Goal: Information Seeking & Learning: Learn about a topic

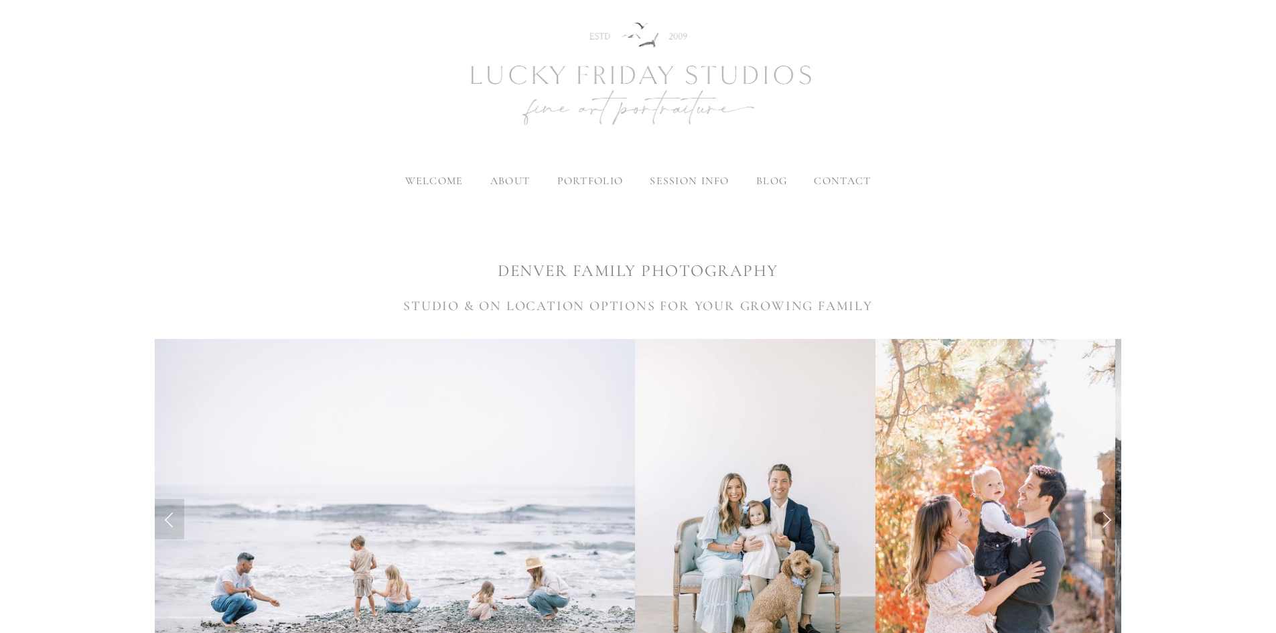
scroll to position [201, 0]
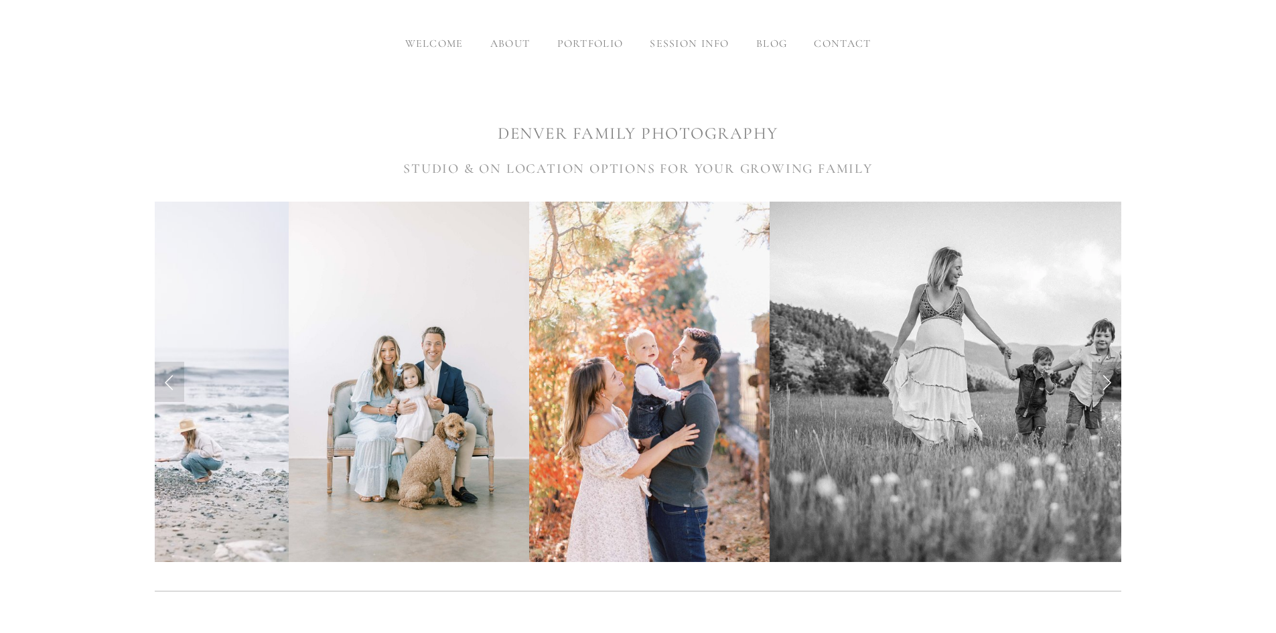
click at [1107, 385] on link "Next Slide" at bounding box center [1106, 382] width 29 height 40
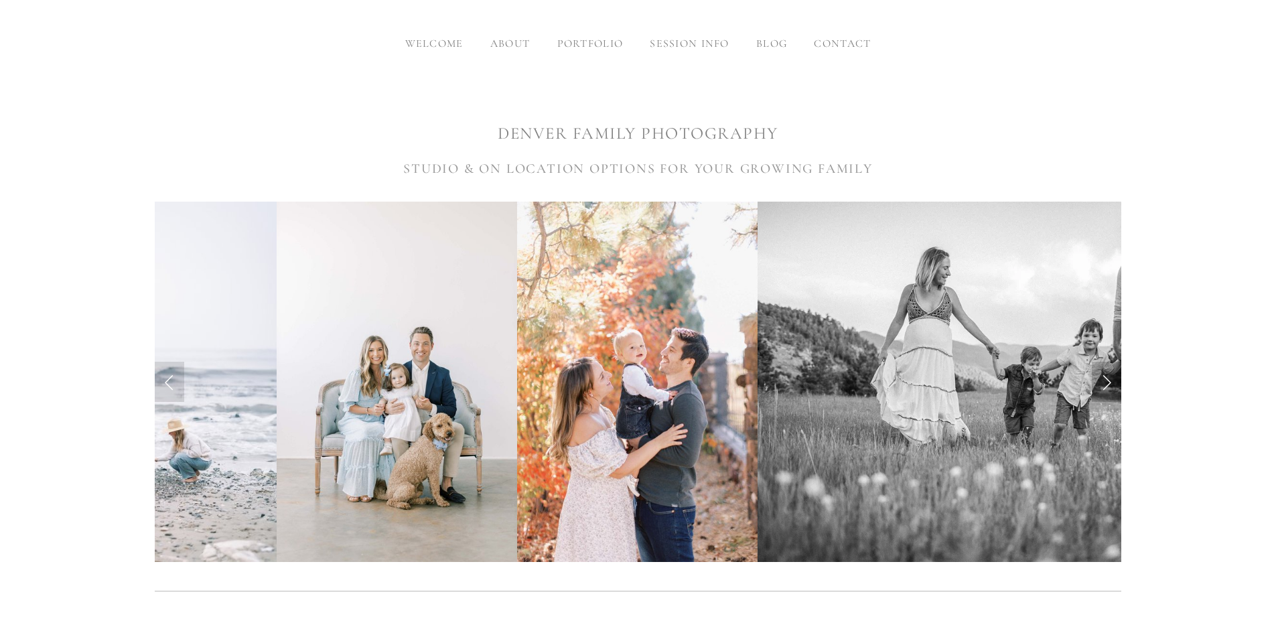
click at [1101, 367] on link "Next Slide" at bounding box center [1106, 382] width 29 height 40
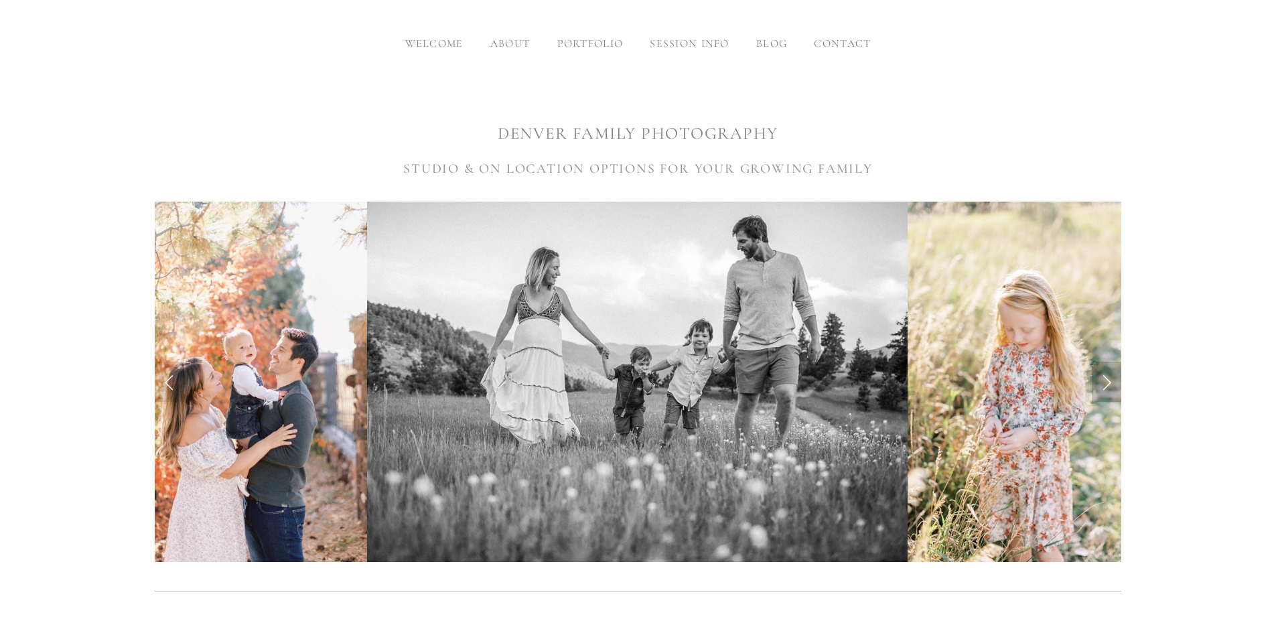
click at [1101, 367] on link "Next Slide" at bounding box center [1106, 382] width 29 height 40
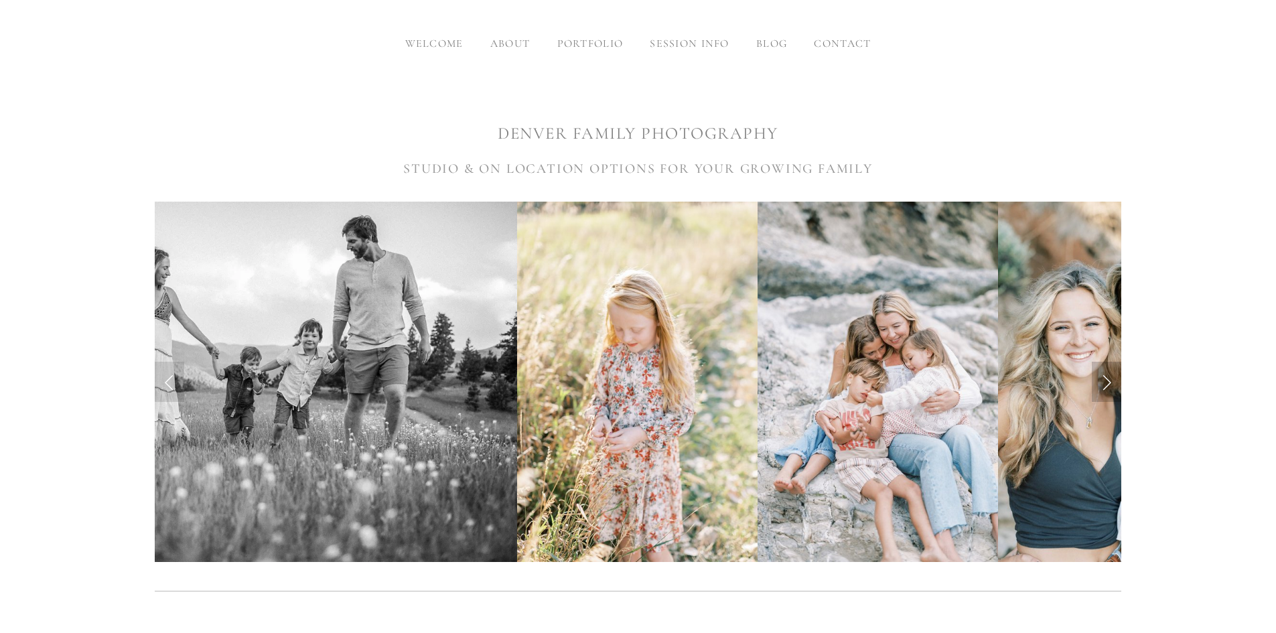
click at [1101, 367] on link "Next Slide" at bounding box center [1106, 382] width 29 height 40
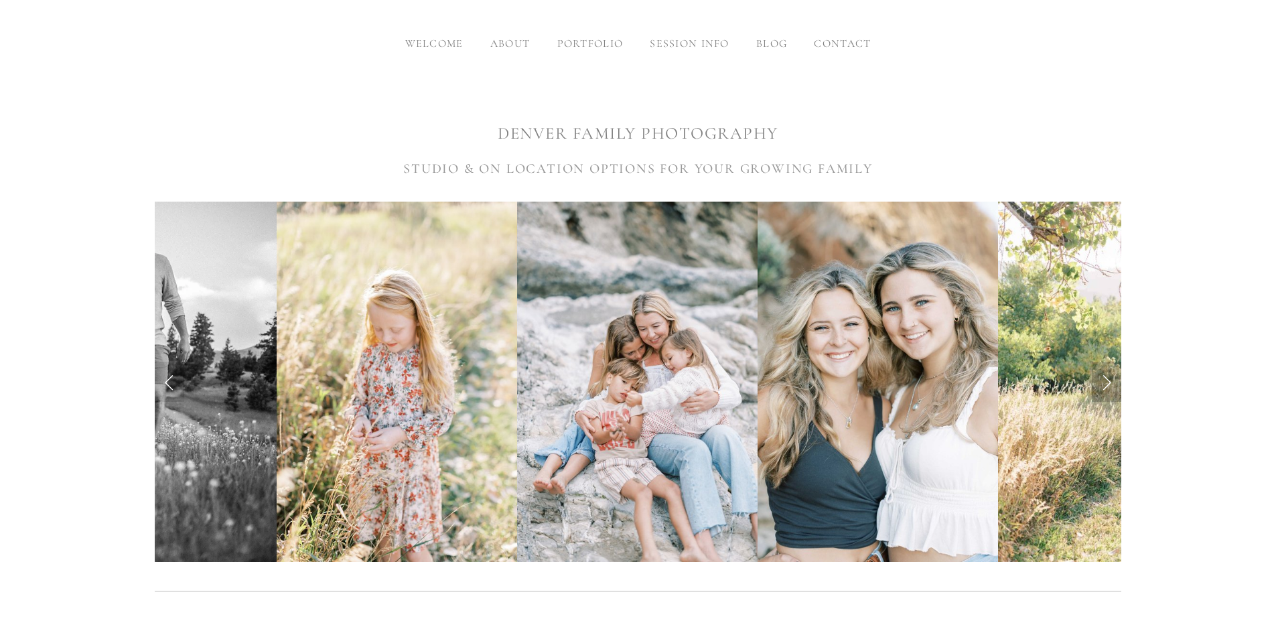
click at [1101, 367] on link "Next Slide" at bounding box center [1106, 382] width 29 height 40
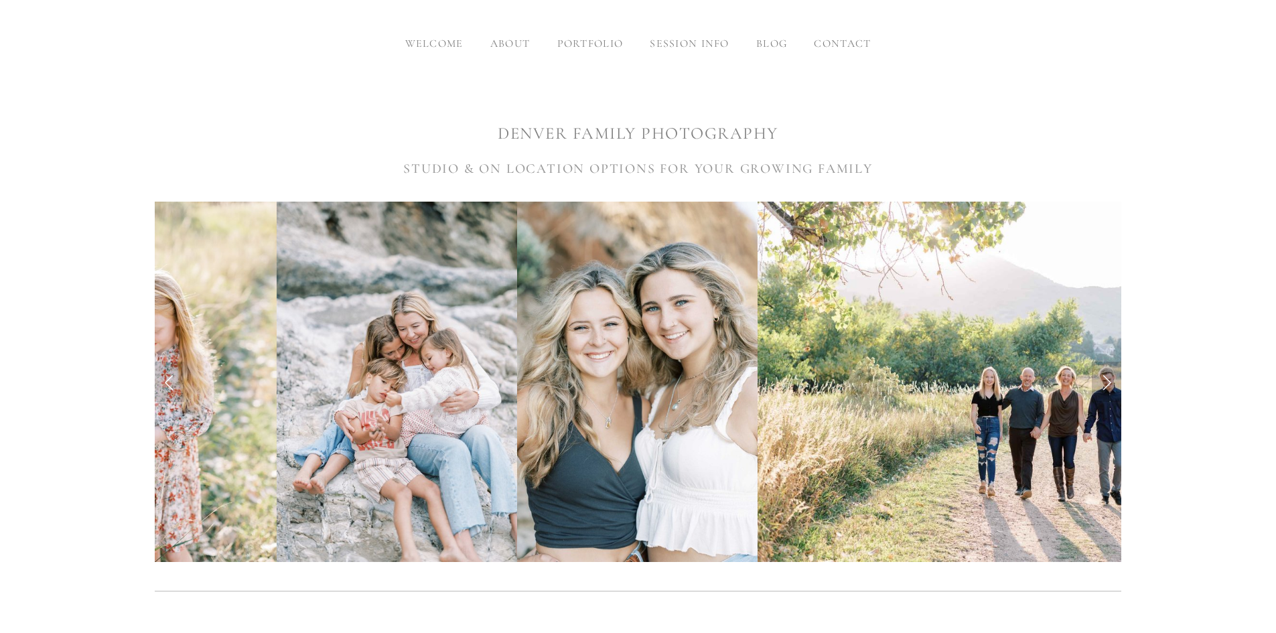
click at [1101, 367] on link "Next Slide" at bounding box center [1106, 382] width 29 height 40
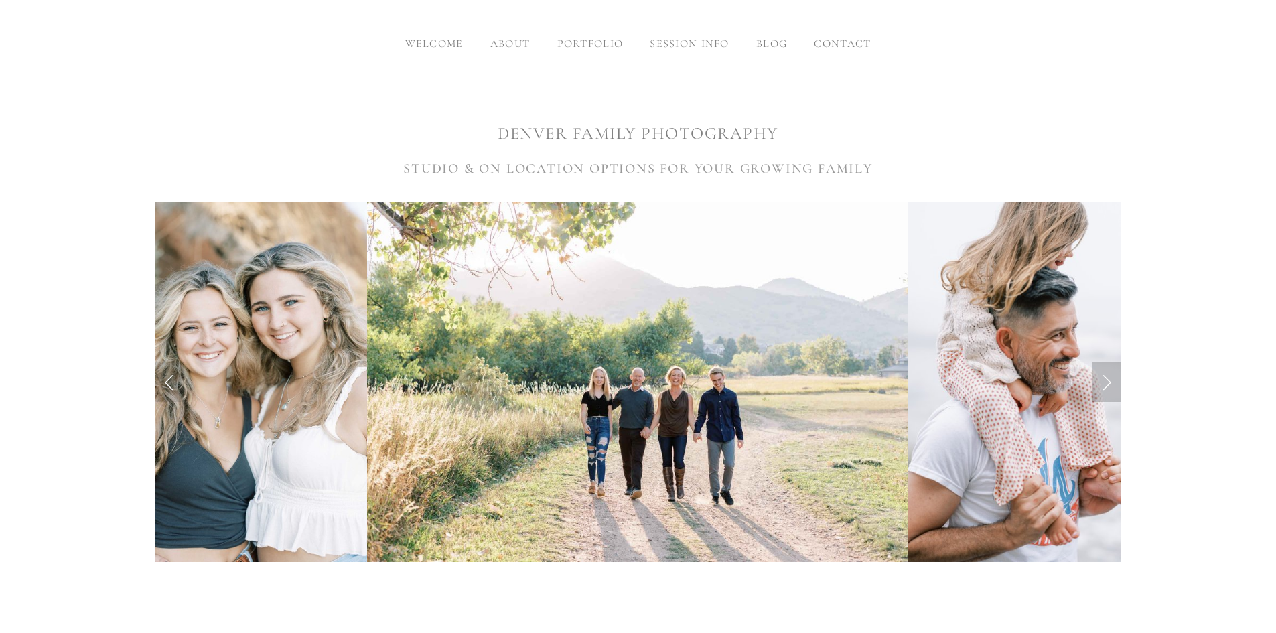
click at [1101, 367] on link "Next Slide" at bounding box center [1106, 382] width 29 height 40
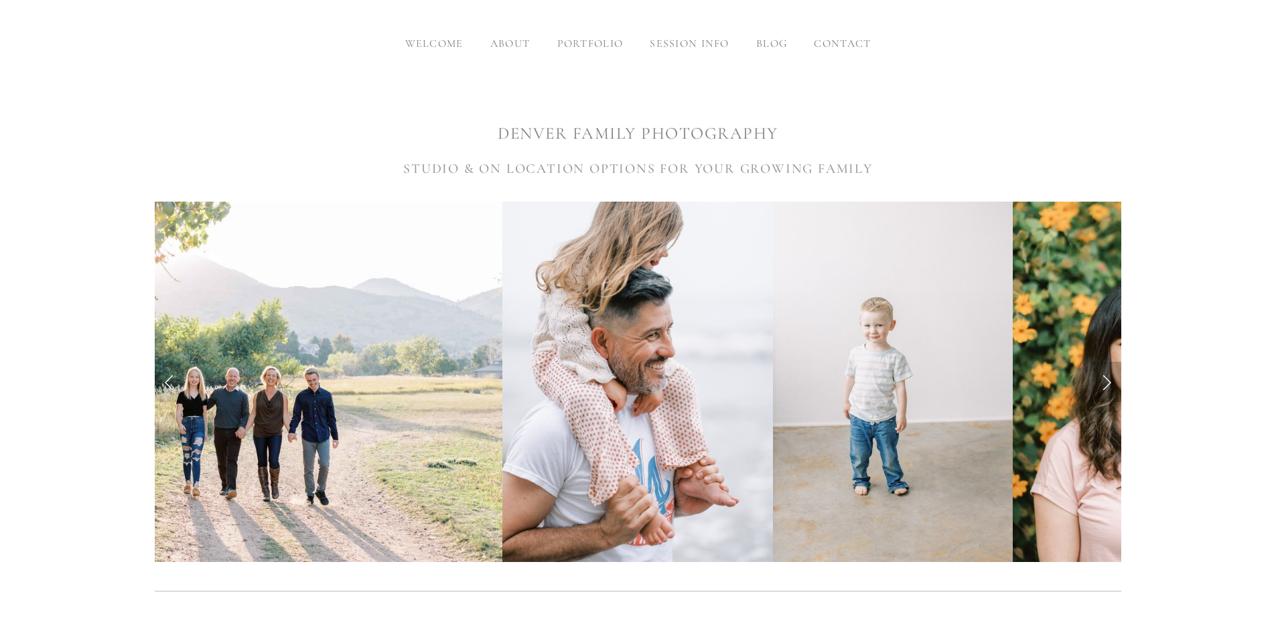
click at [1101, 367] on link "Next Slide" at bounding box center [1106, 382] width 29 height 40
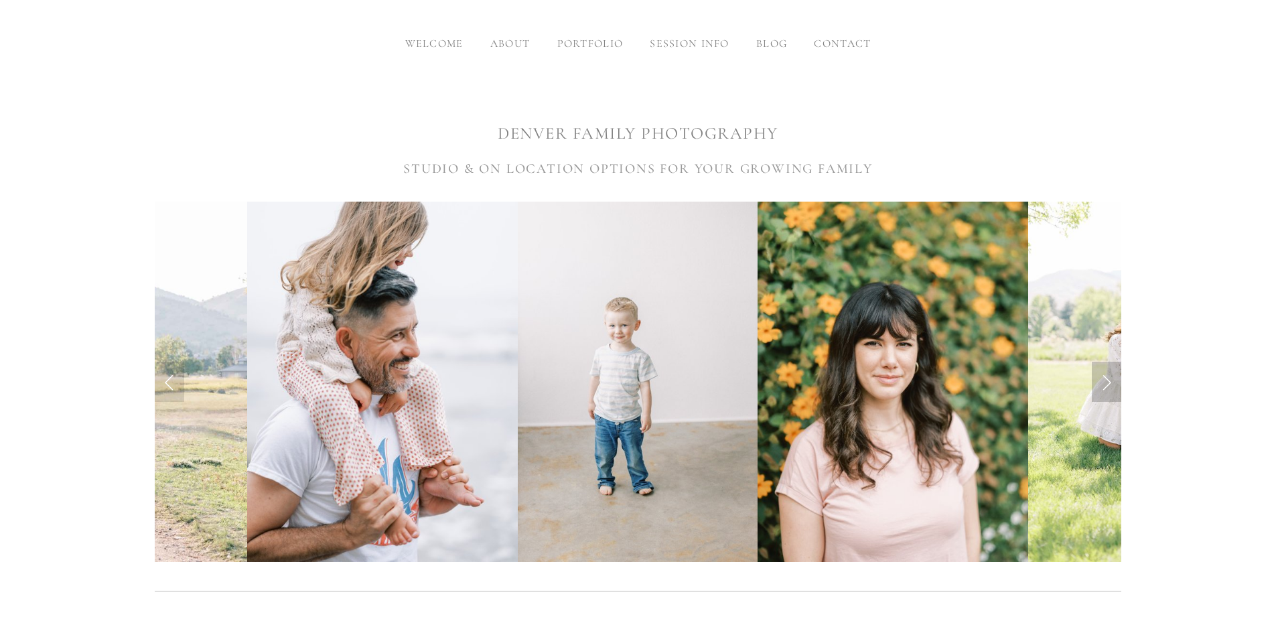
click at [1101, 367] on link "Next Slide" at bounding box center [1106, 382] width 29 height 40
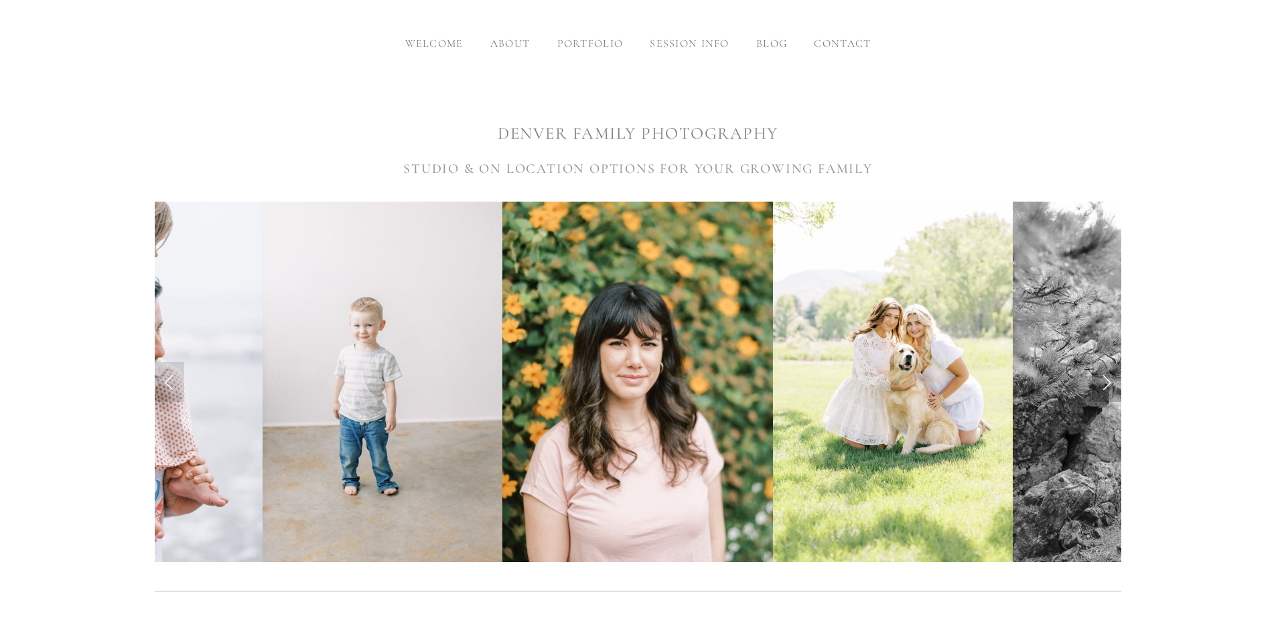
click at [1101, 367] on link "Next Slide" at bounding box center [1106, 382] width 29 height 40
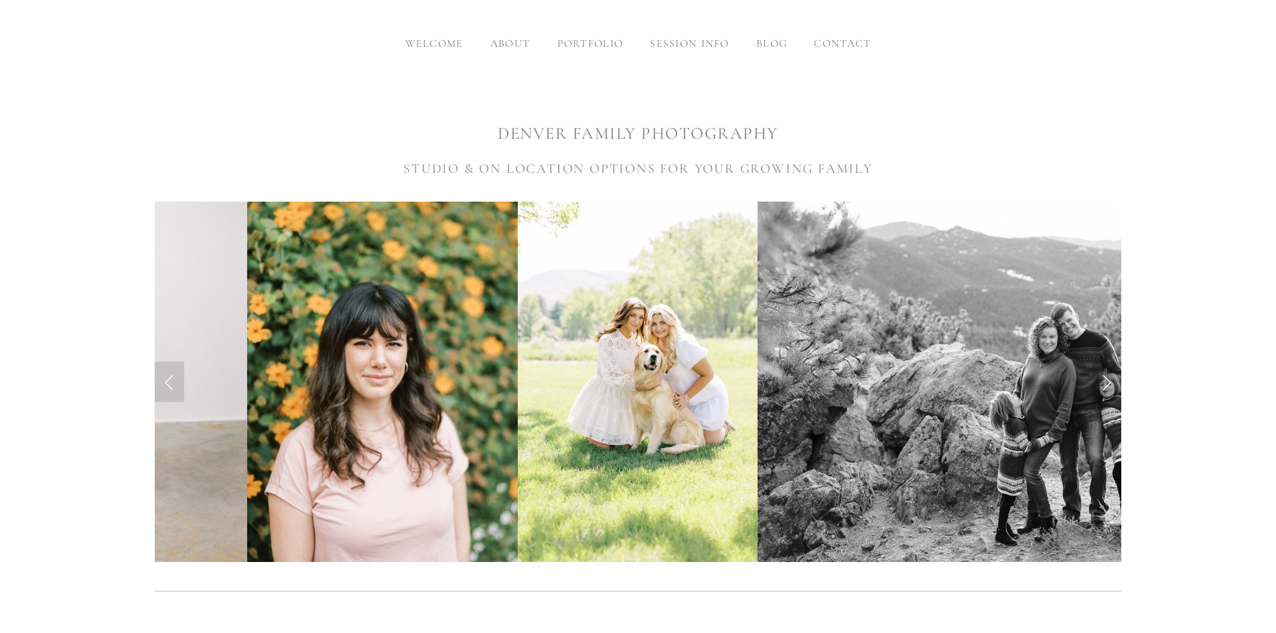
click at [1101, 367] on link "Next Slide" at bounding box center [1106, 382] width 29 height 40
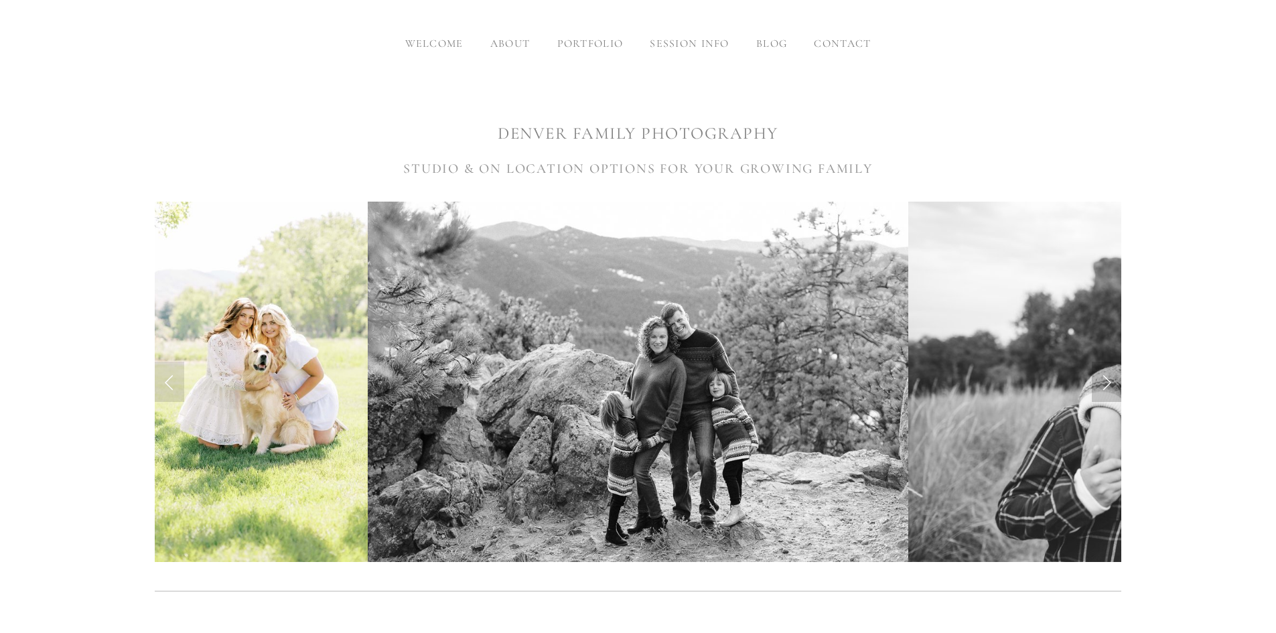
click at [1101, 367] on link "Next Slide" at bounding box center [1106, 382] width 29 height 40
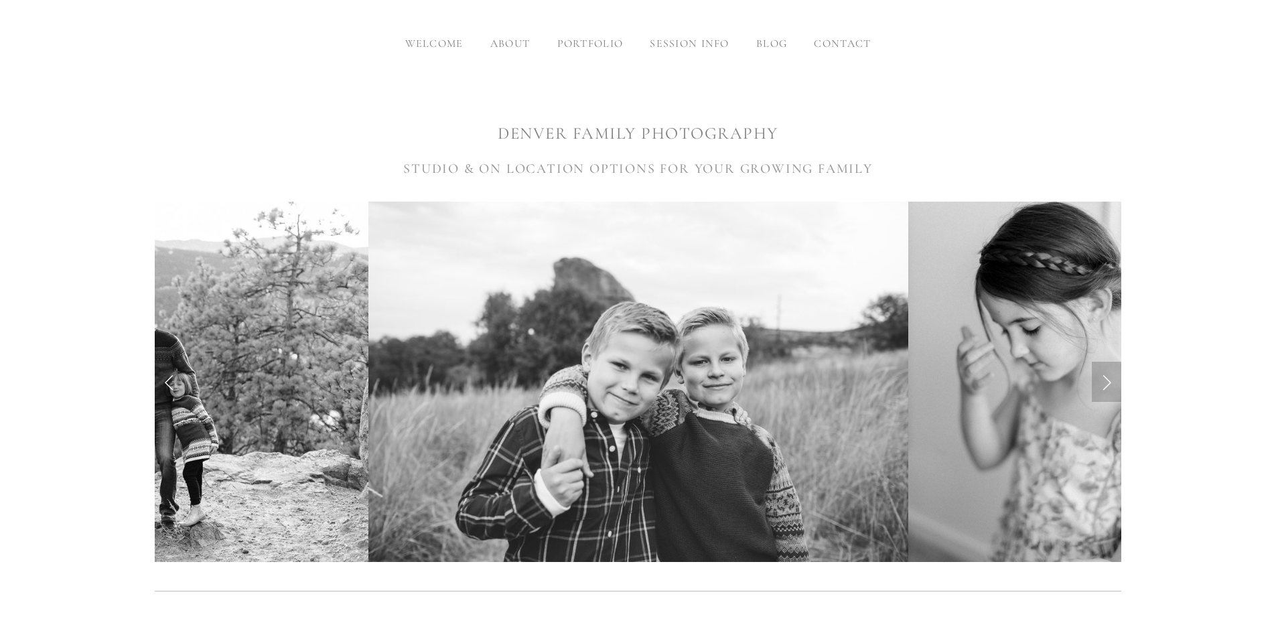
click at [1101, 367] on link "Next Slide" at bounding box center [1106, 382] width 29 height 40
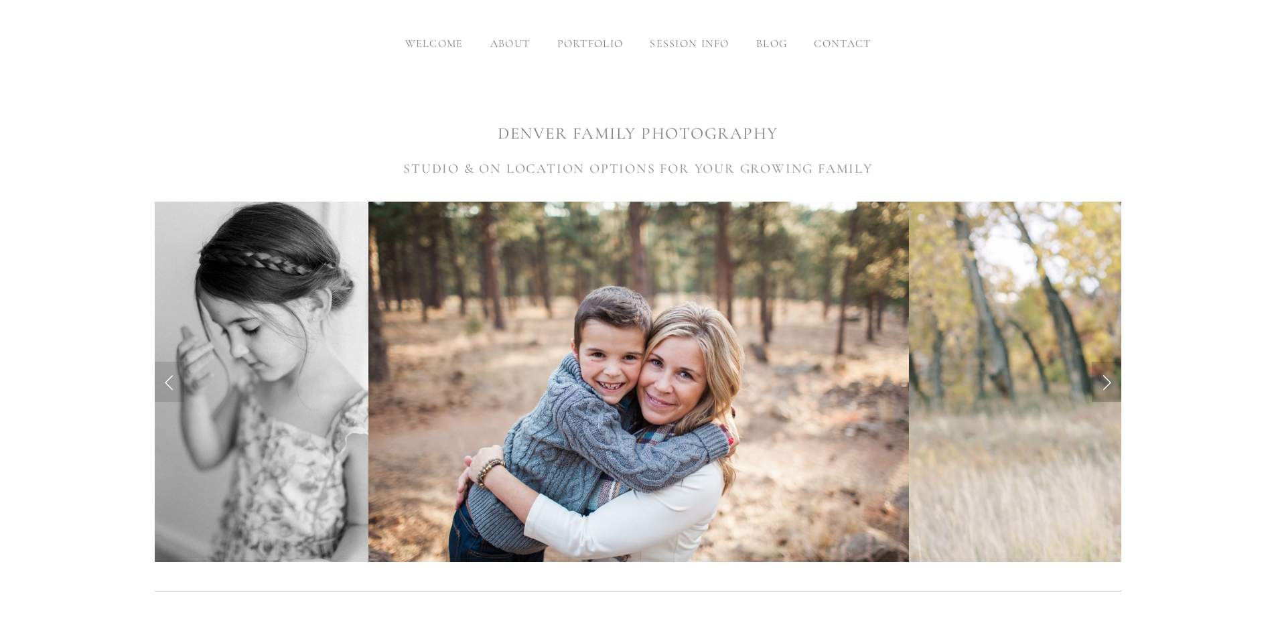
click at [1101, 367] on link "Next Slide" at bounding box center [1106, 382] width 29 height 40
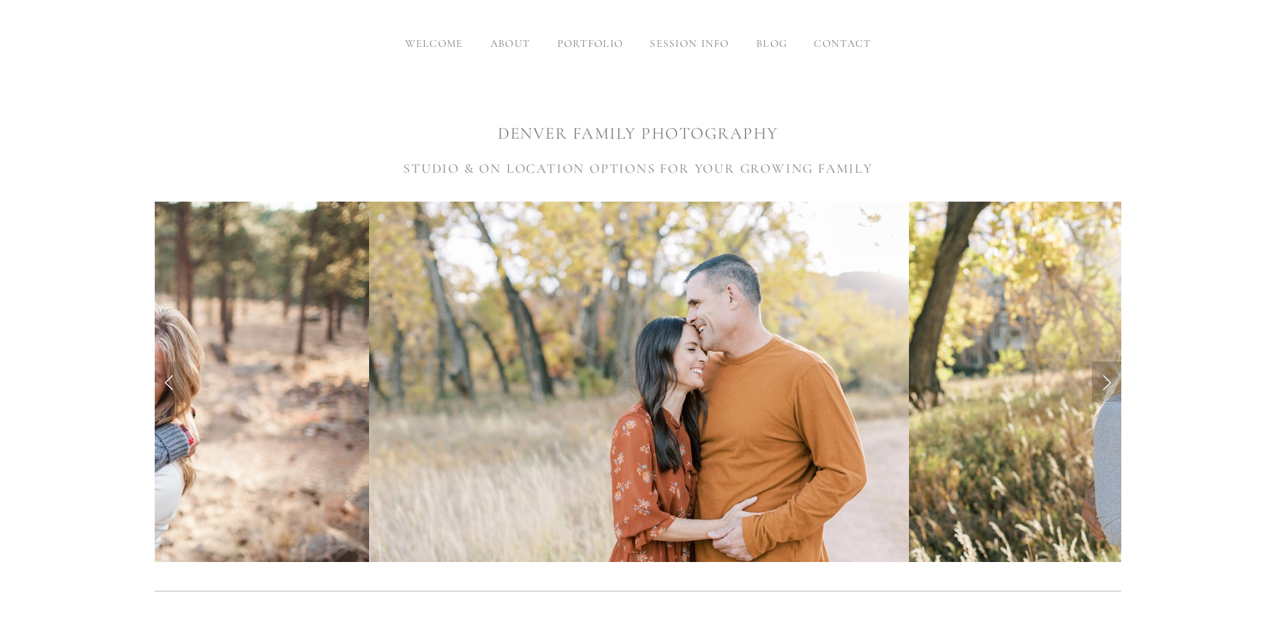
click at [1101, 367] on link "Next Slide" at bounding box center [1106, 382] width 29 height 40
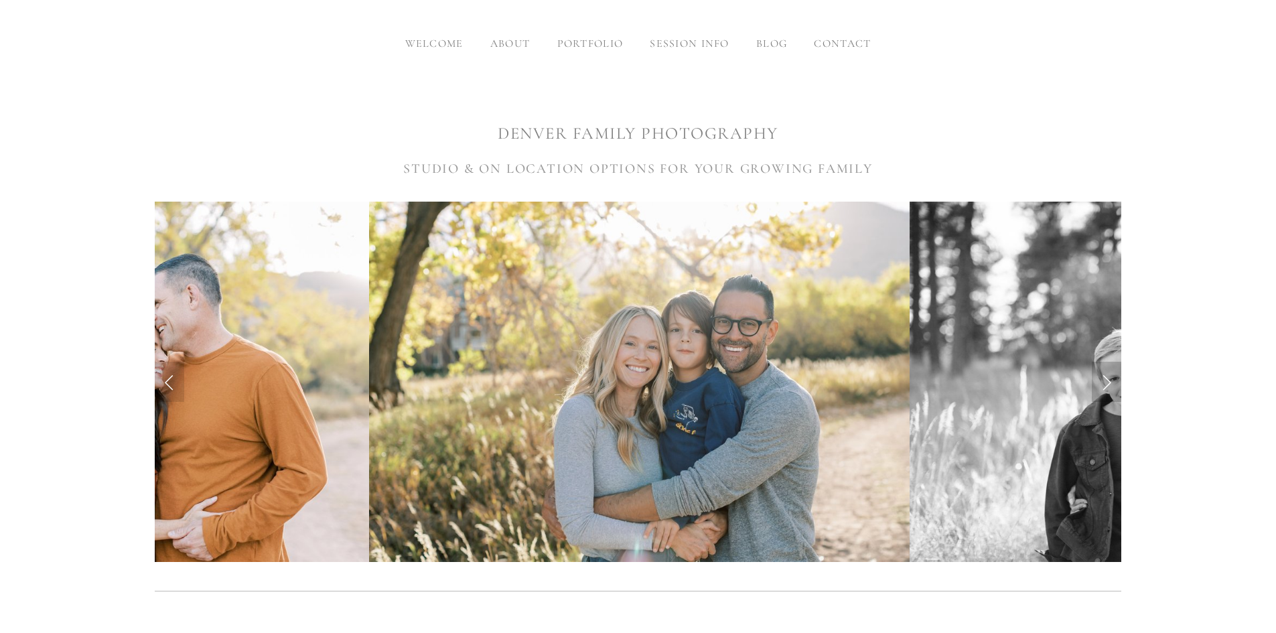
click at [1101, 367] on link "Next Slide" at bounding box center [1106, 382] width 29 height 40
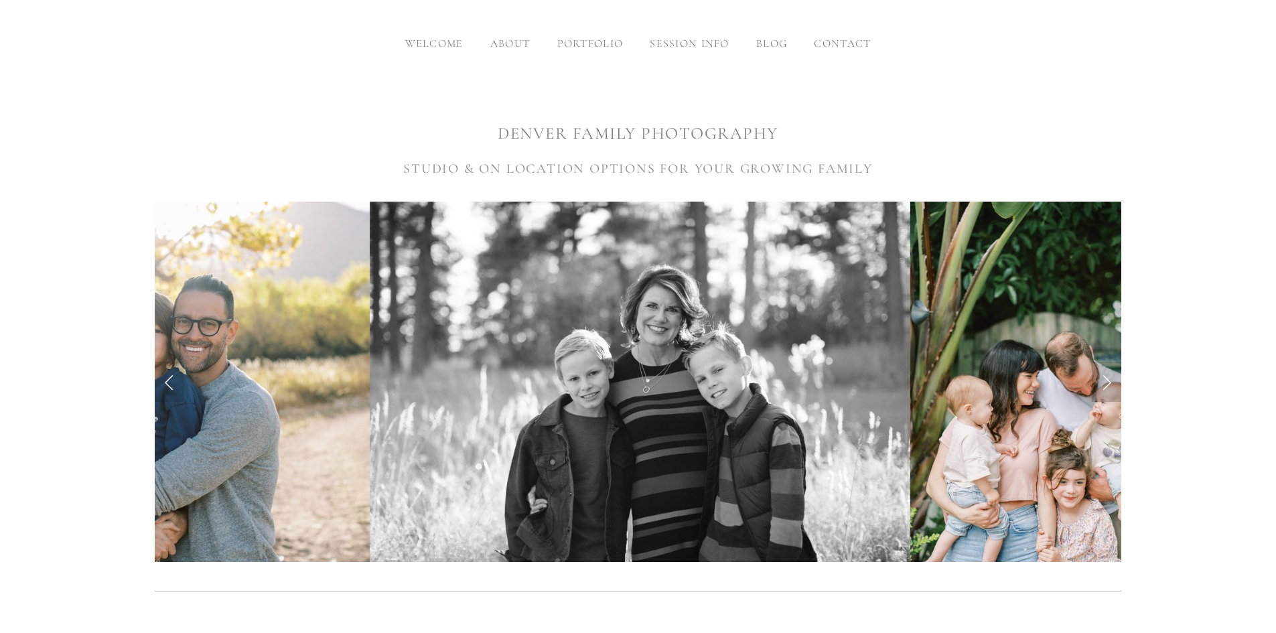
click at [1101, 367] on link "Next Slide" at bounding box center [1106, 382] width 29 height 40
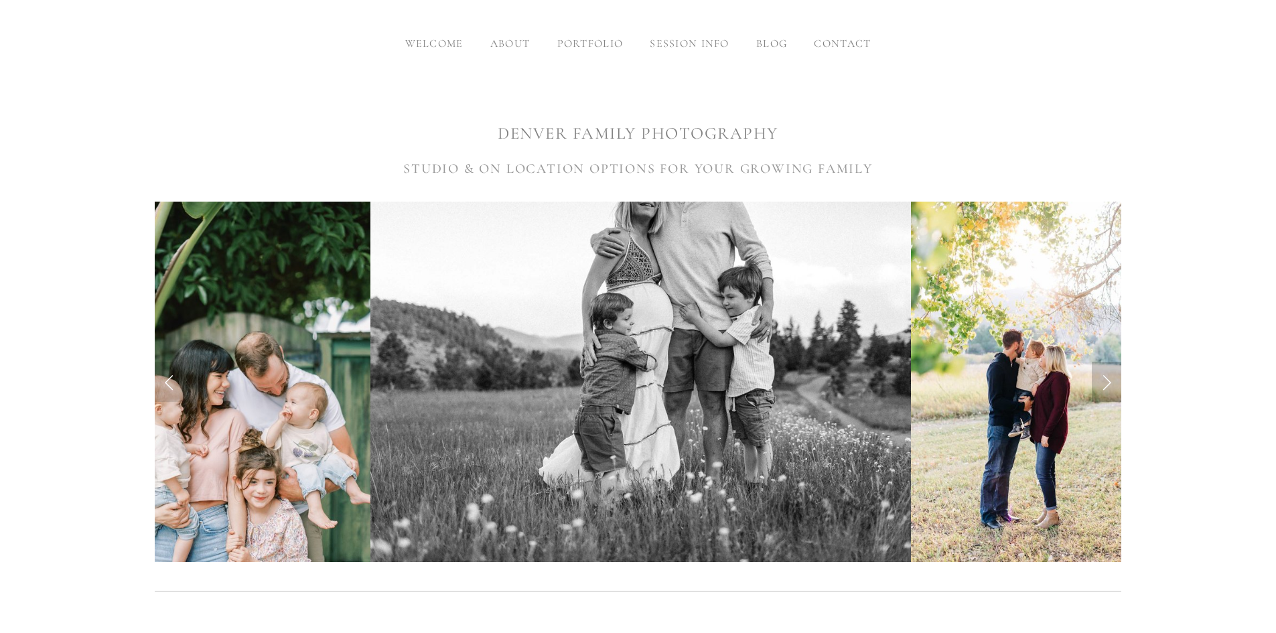
click at [1101, 367] on link "Next Slide" at bounding box center [1106, 382] width 29 height 40
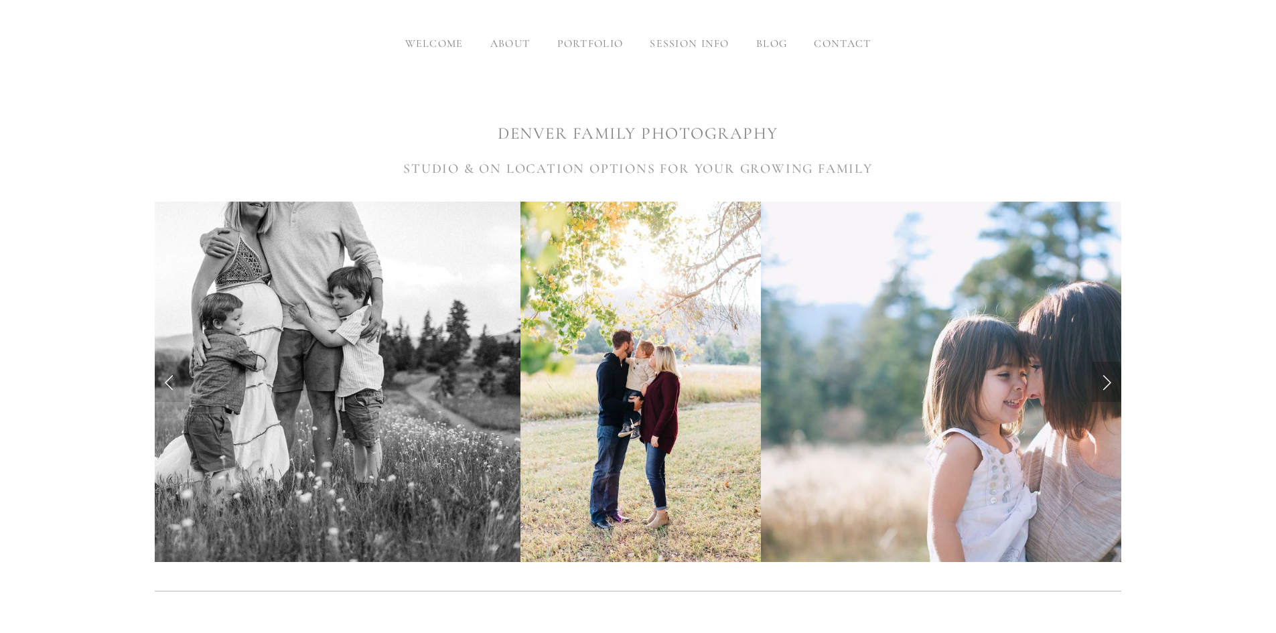
click at [1101, 367] on link "Next Slide" at bounding box center [1106, 382] width 29 height 40
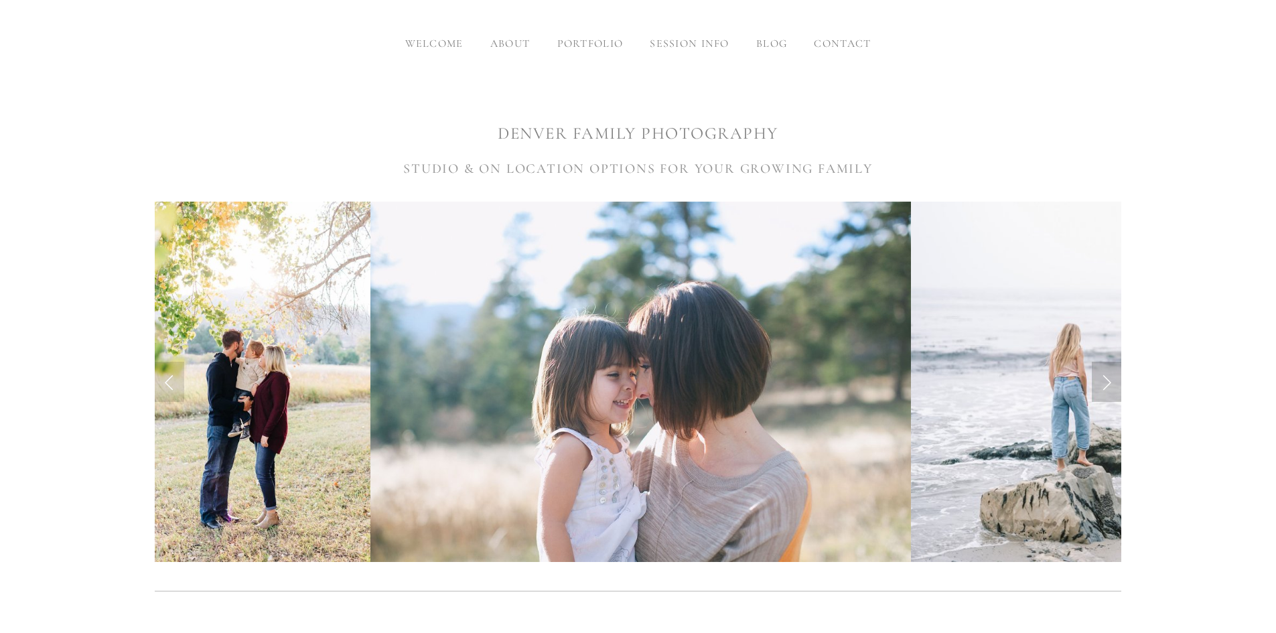
click at [1101, 367] on link "Next Slide" at bounding box center [1106, 382] width 29 height 40
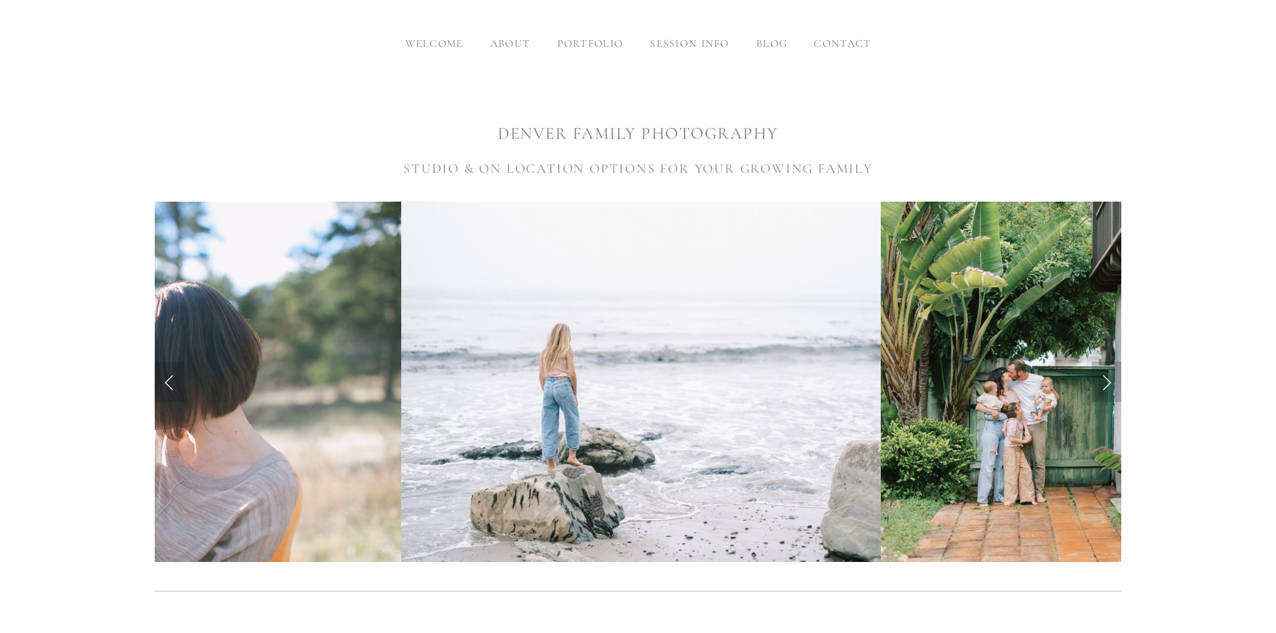
click at [1101, 367] on link "Next Slide" at bounding box center [1106, 382] width 29 height 40
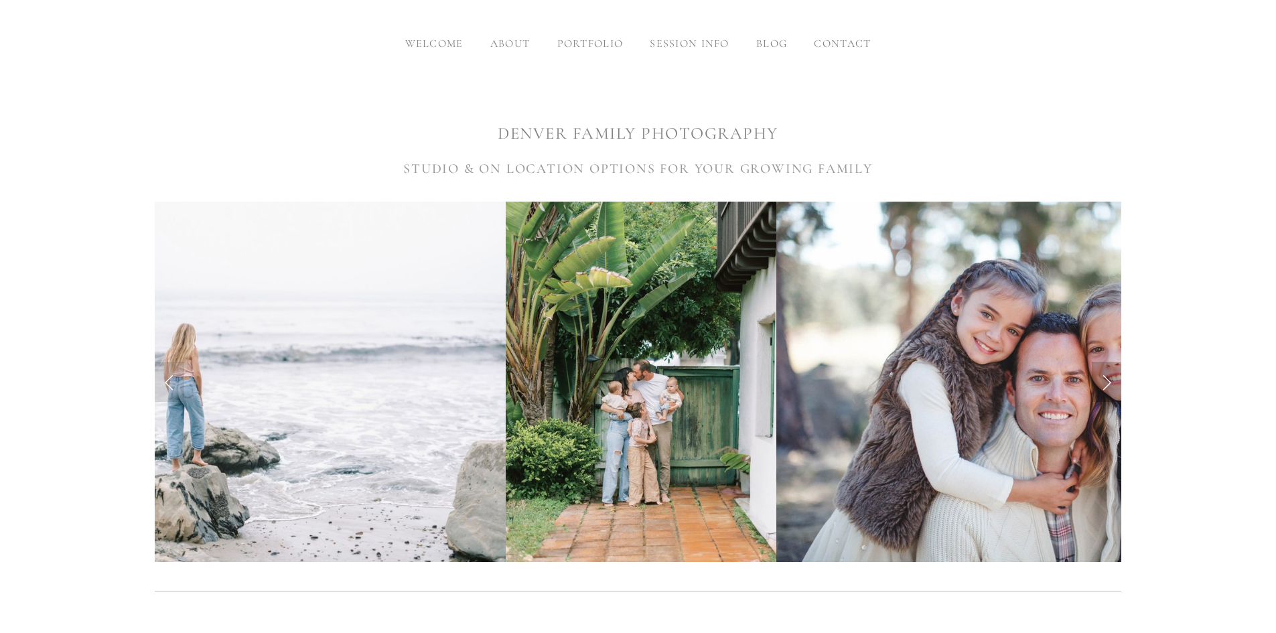
click at [1101, 367] on link "Next Slide" at bounding box center [1106, 382] width 29 height 40
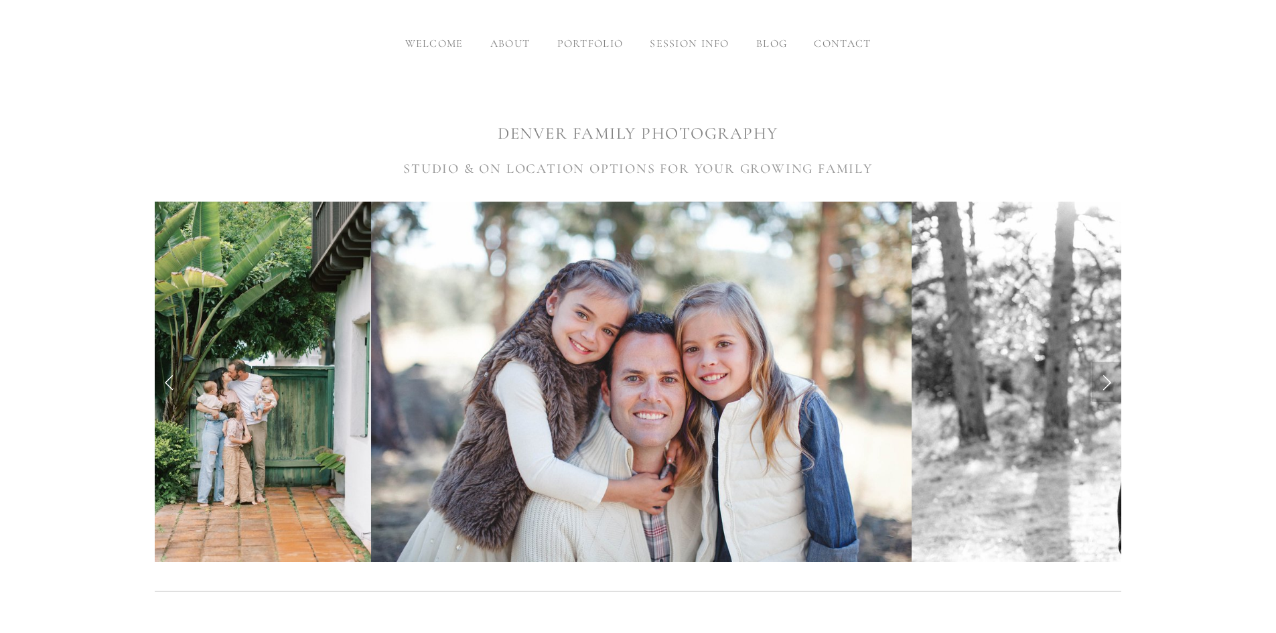
click at [1101, 367] on link "Next Slide" at bounding box center [1106, 382] width 29 height 40
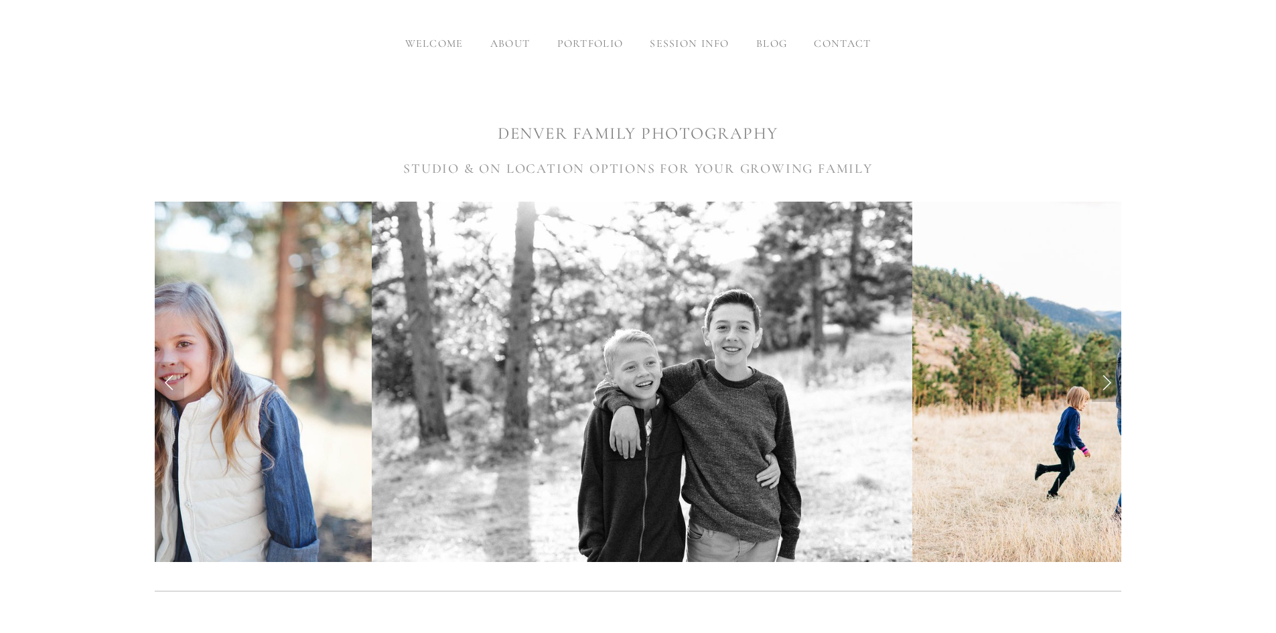
click at [1101, 367] on link "Next Slide" at bounding box center [1106, 382] width 29 height 40
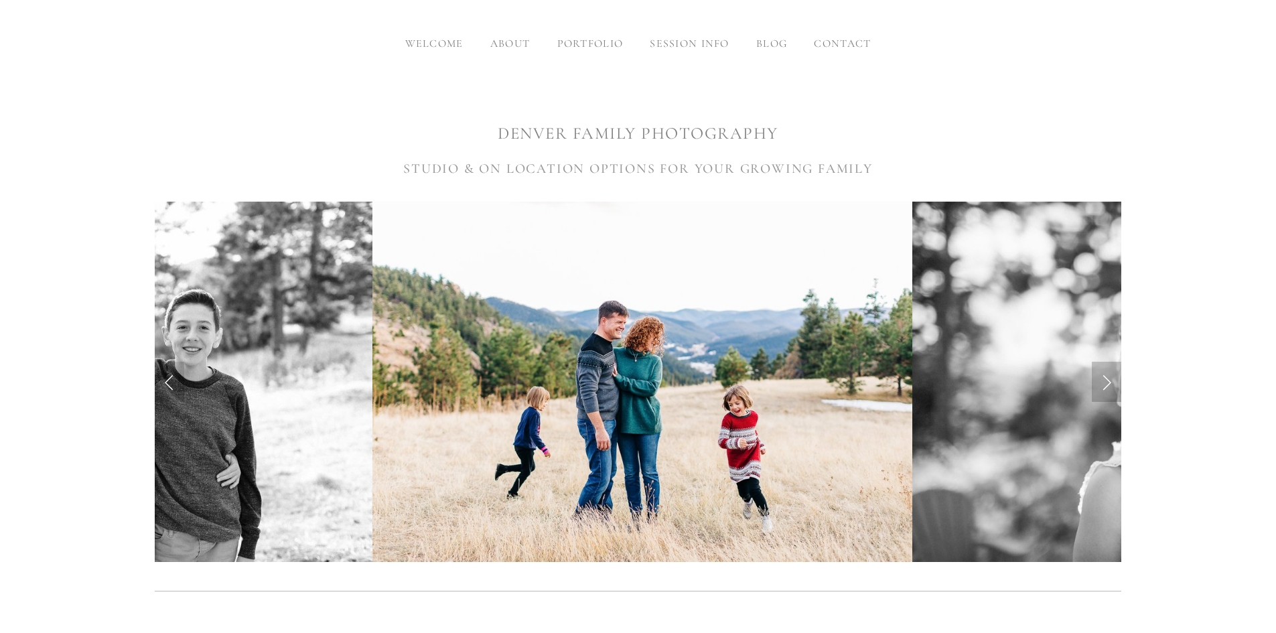
click at [1101, 367] on link "Next Slide" at bounding box center [1106, 382] width 29 height 40
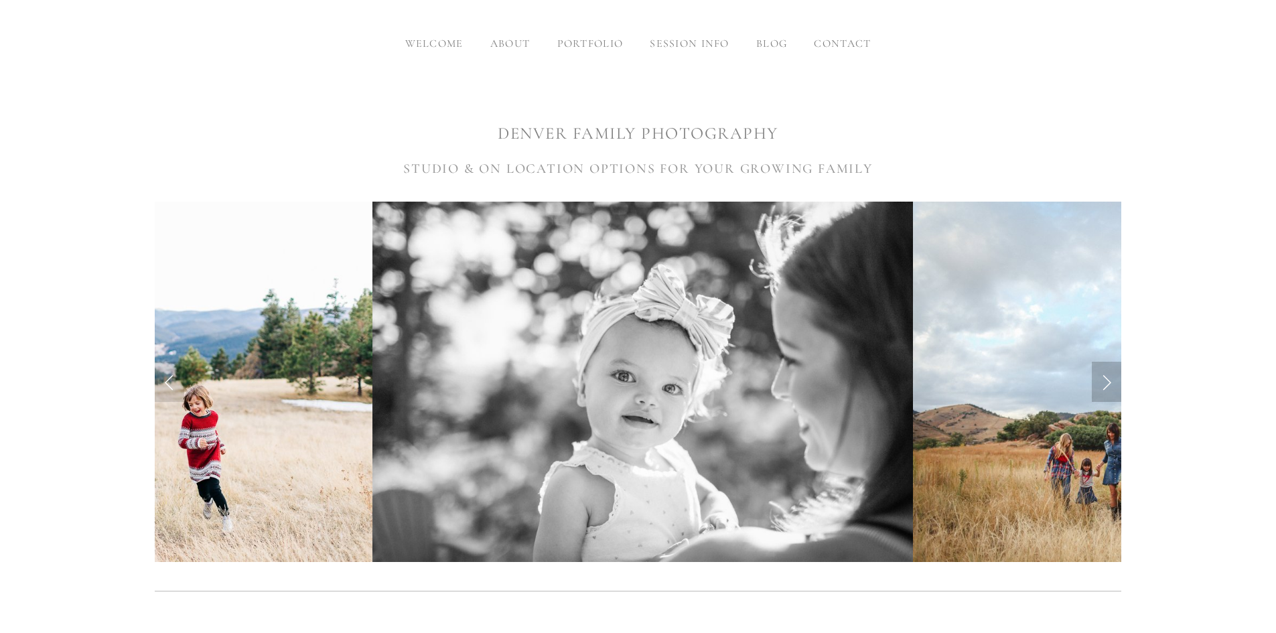
click at [1101, 367] on link "Next Slide" at bounding box center [1106, 382] width 29 height 40
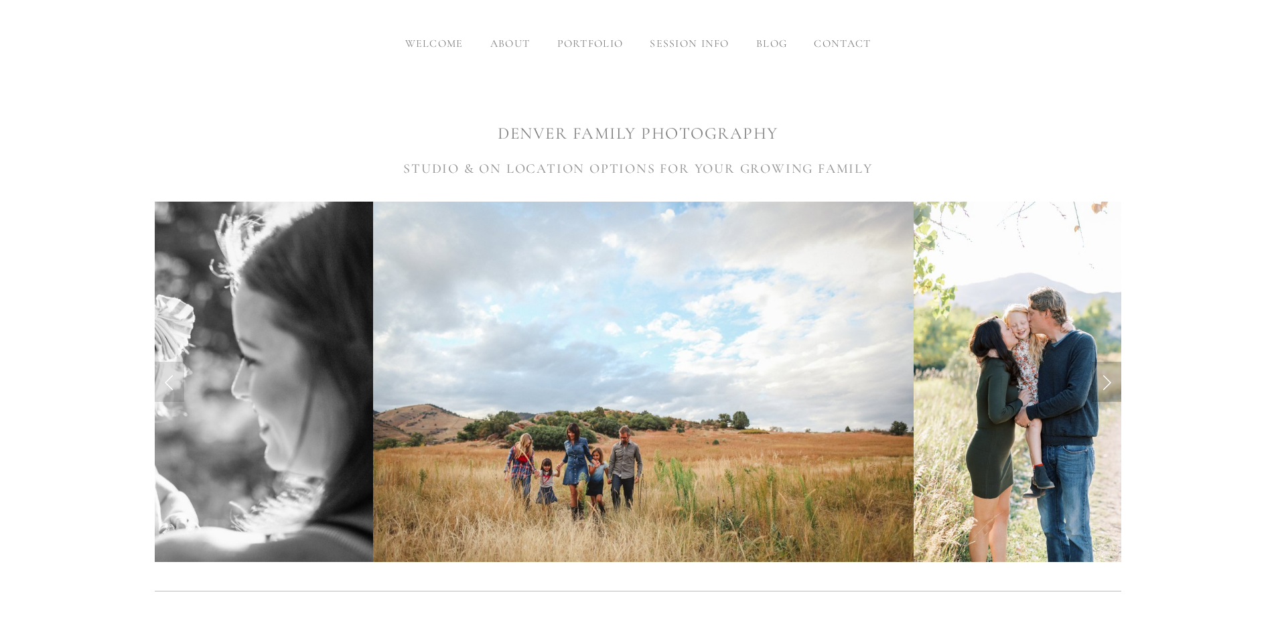
click at [1101, 367] on link "Next Slide" at bounding box center [1106, 382] width 29 height 40
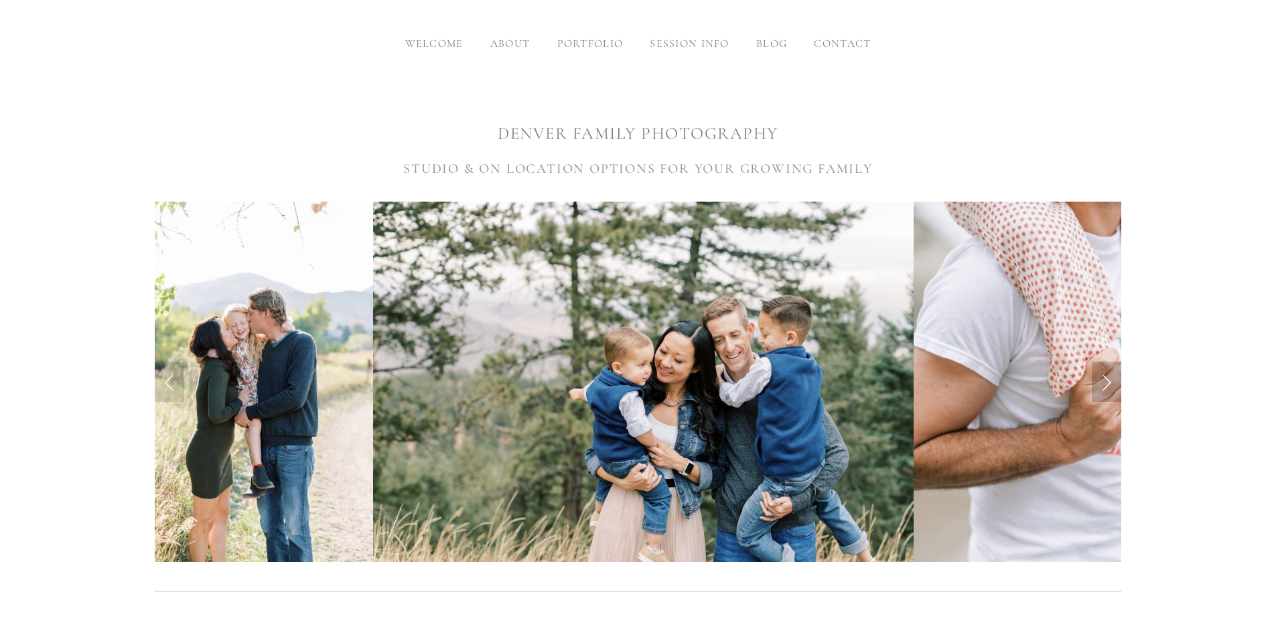
click at [1101, 367] on link "Next Slide" at bounding box center [1106, 382] width 29 height 40
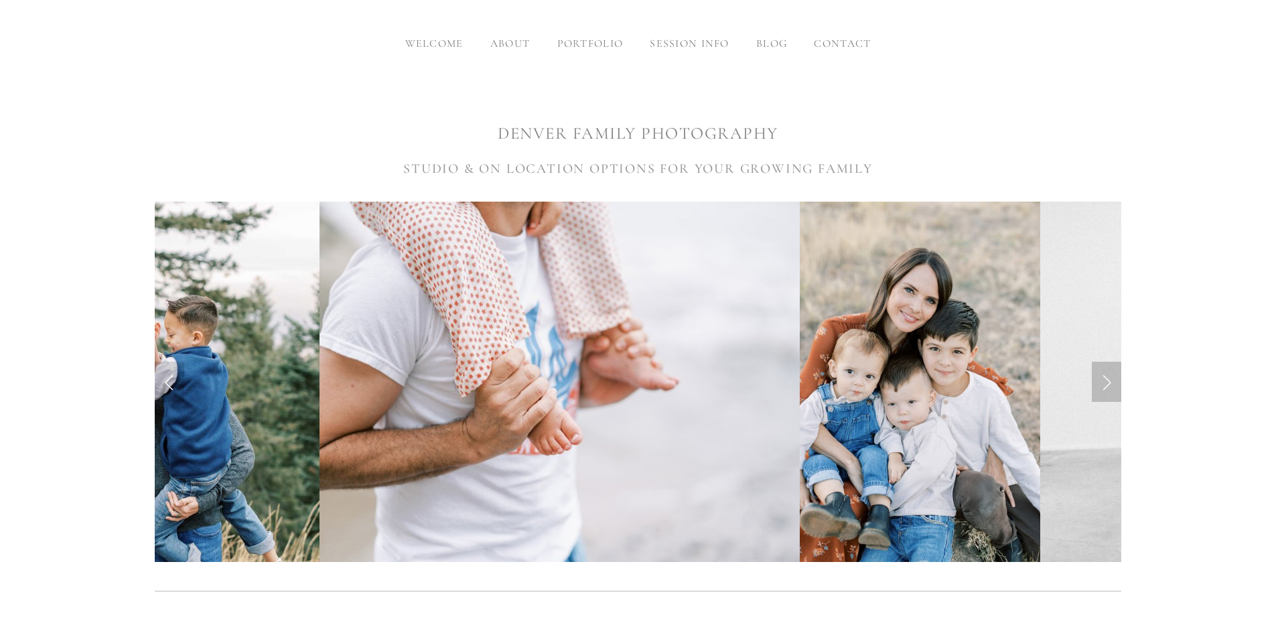
click at [1101, 367] on link "Next Slide" at bounding box center [1106, 382] width 29 height 40
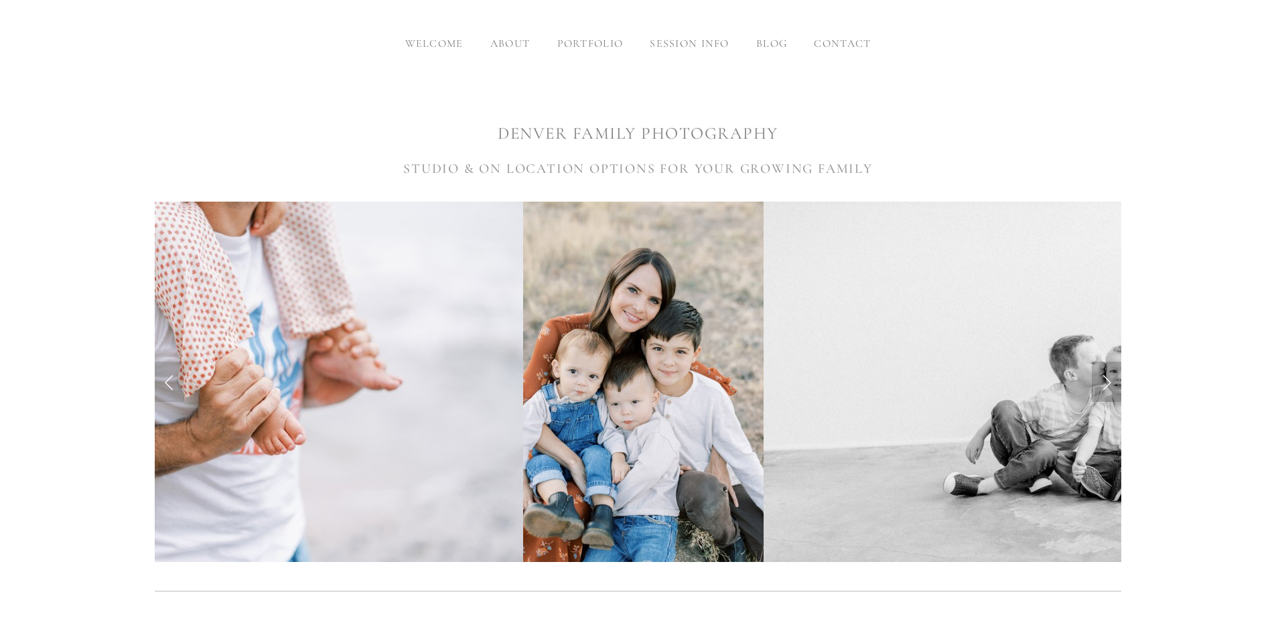
click at [1101, 367] on link "Next Slide" at bounding box center [1106, 382] width 29 height 40
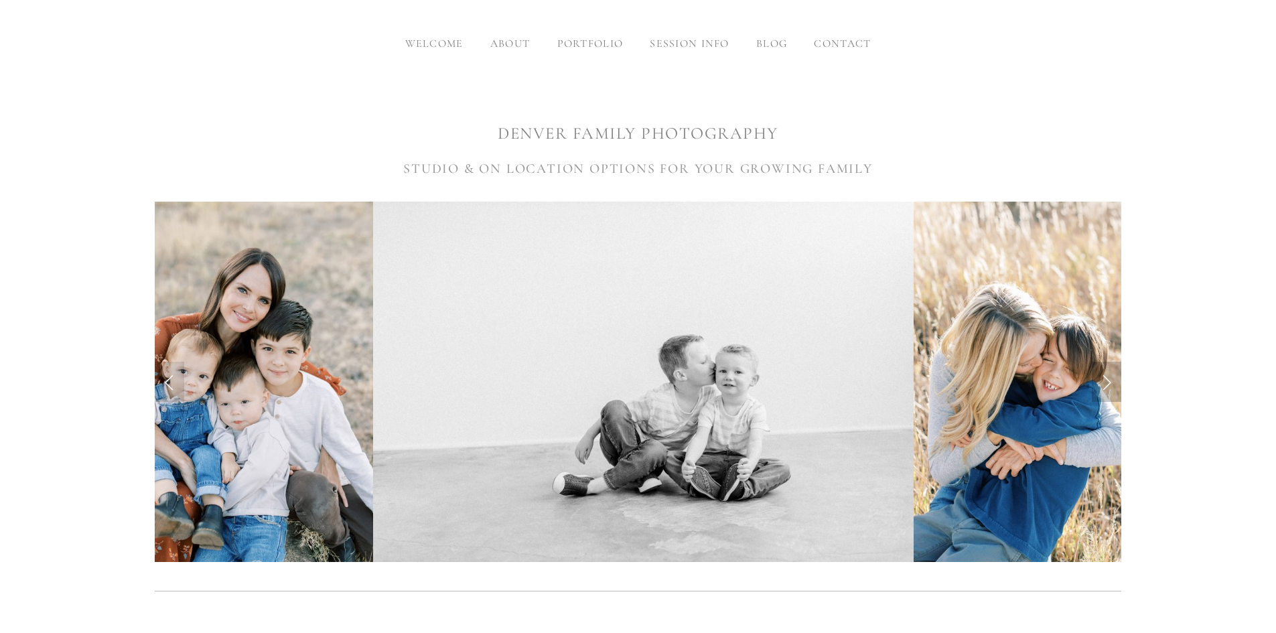
click at [1101, 367] on link "Next Slide" at bounding box center [1106, 382] width 29 height 40
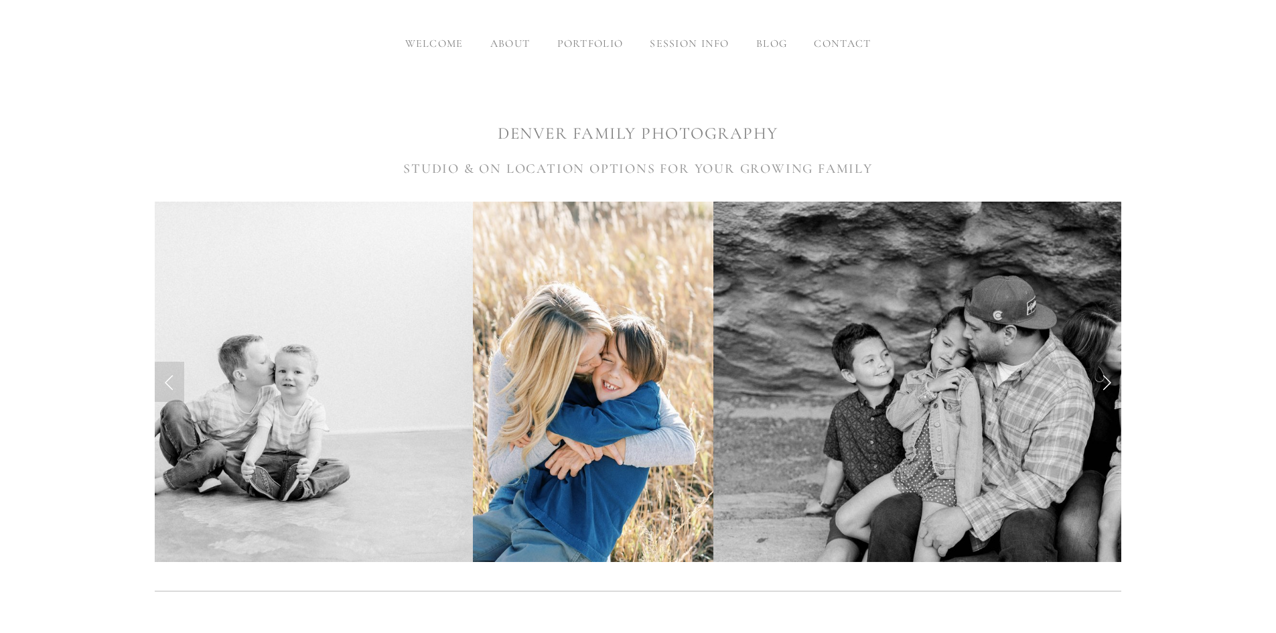
click at [1101, 367] on link "Next Slide" at bounding box center [1106, 382] width 29 height 40
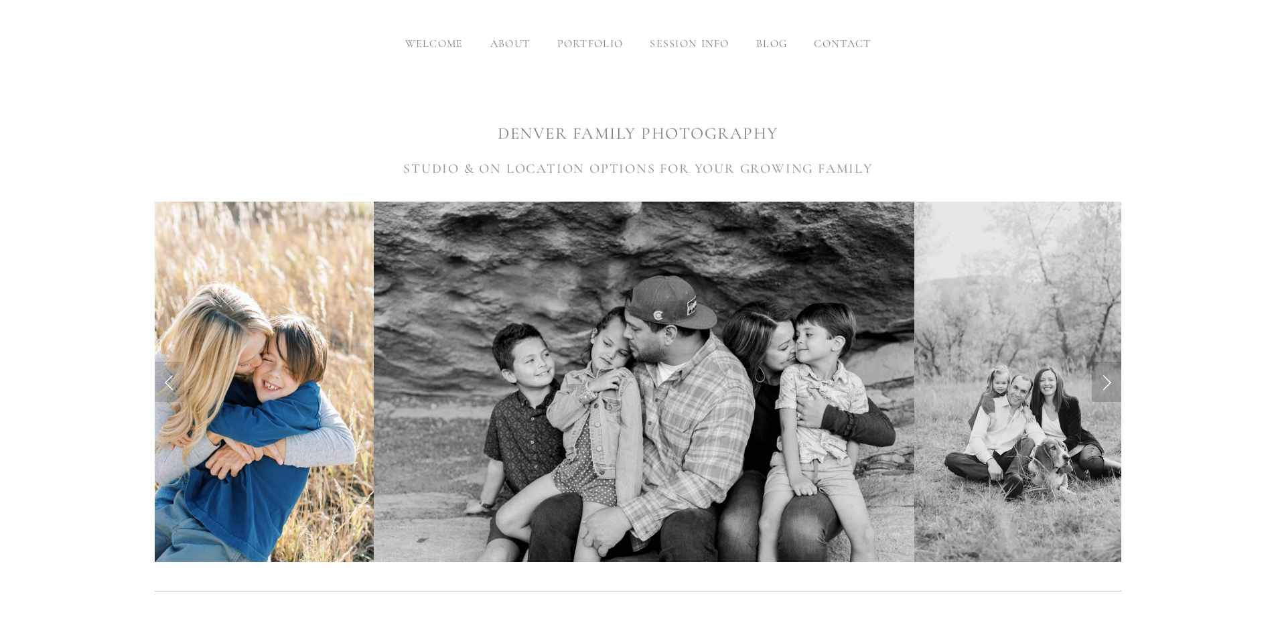
click at [1101, 367] on link "Next Slide" at bounding box center [1106, 382] width 29 height 40
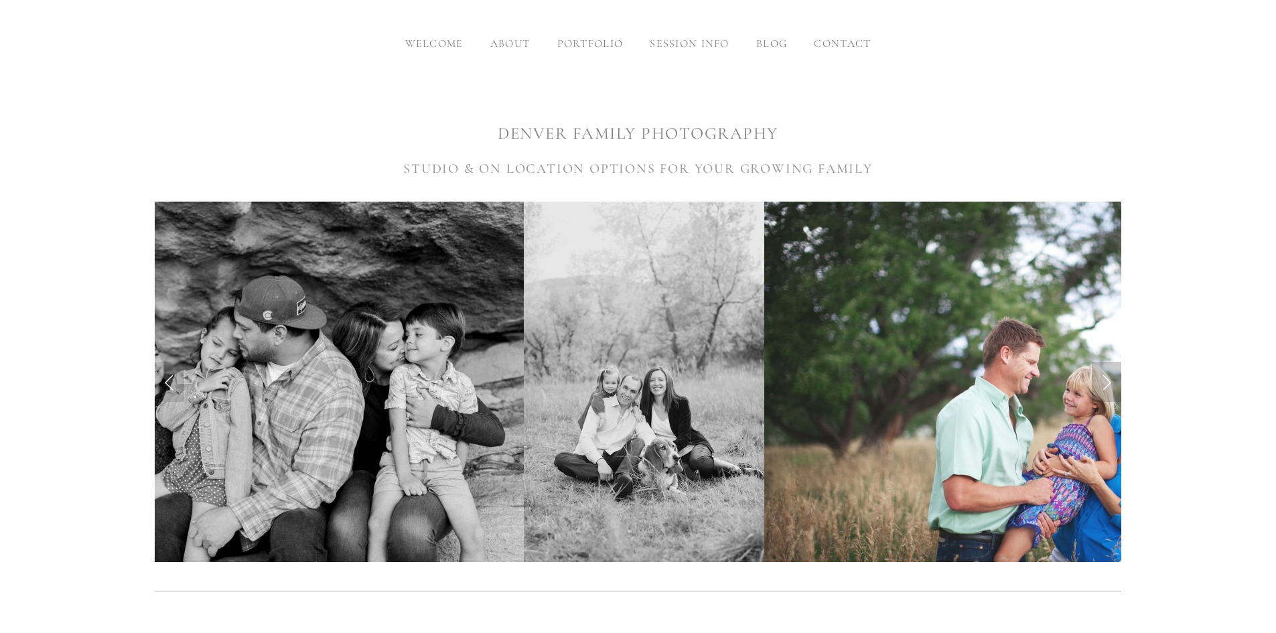
click at [1101, 367] on link "Next Slide" at bounding box center [1106, 382] width 29 height 40
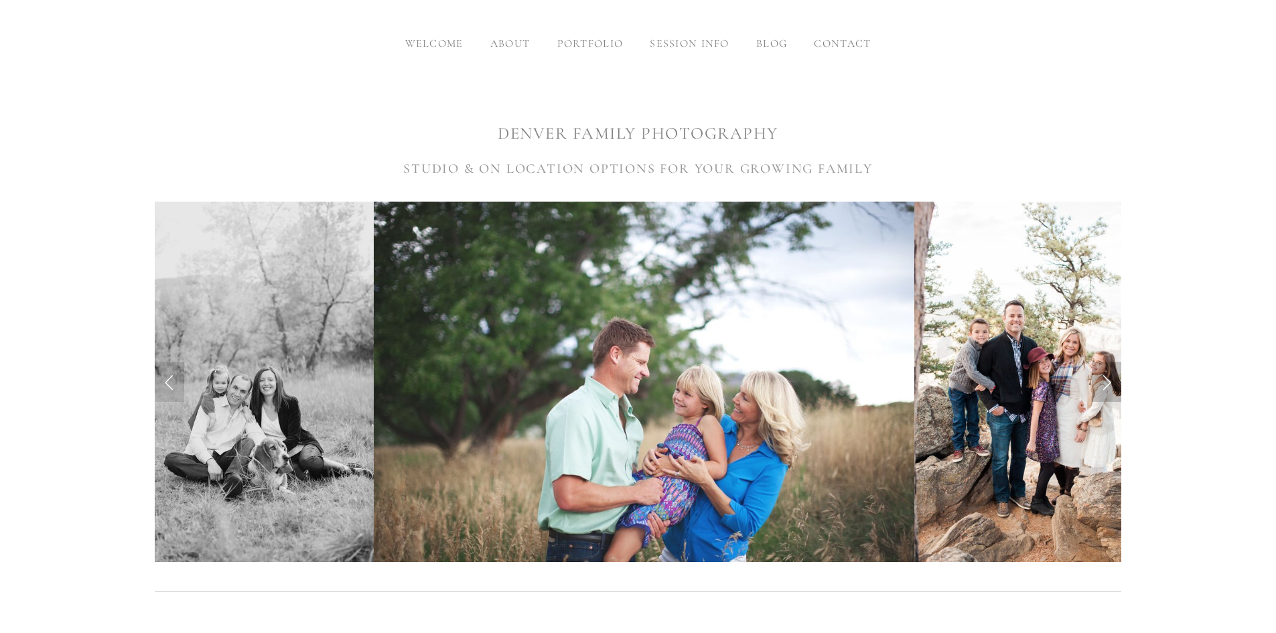
click at [1101, 367] on link "Next Slide" at bounding box center [1106, 382] width 29 height 40
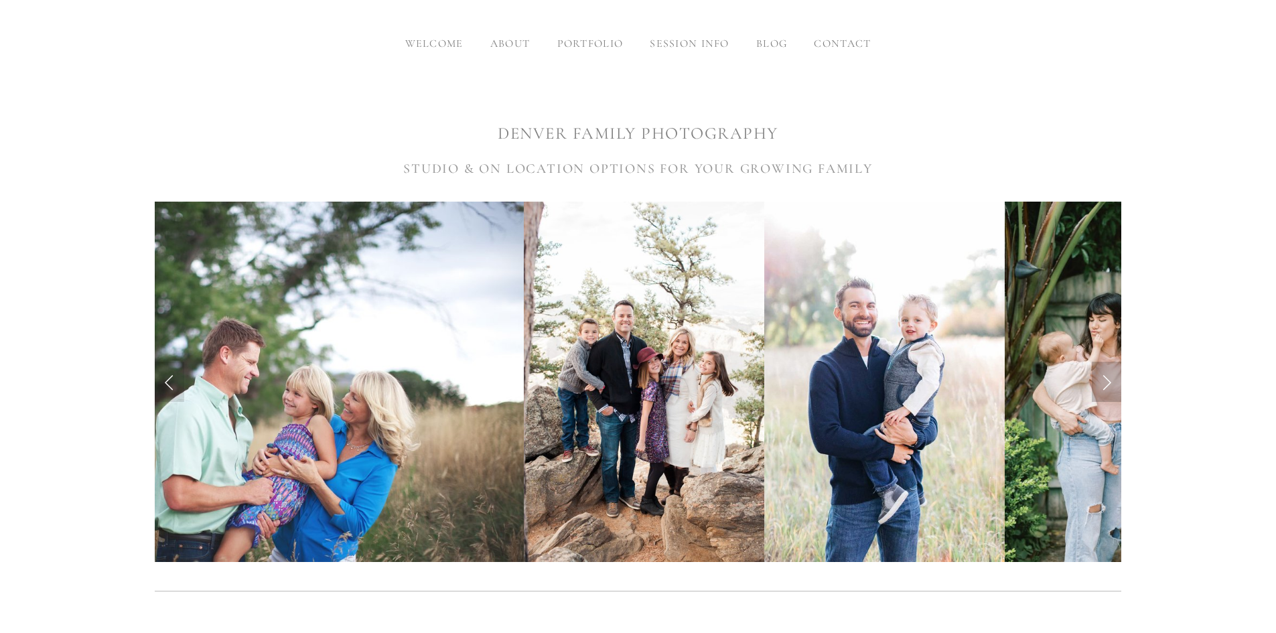
click at [1101, 367] on link "Next Slide" at bounding box center [1106, 382] width 29 height 40
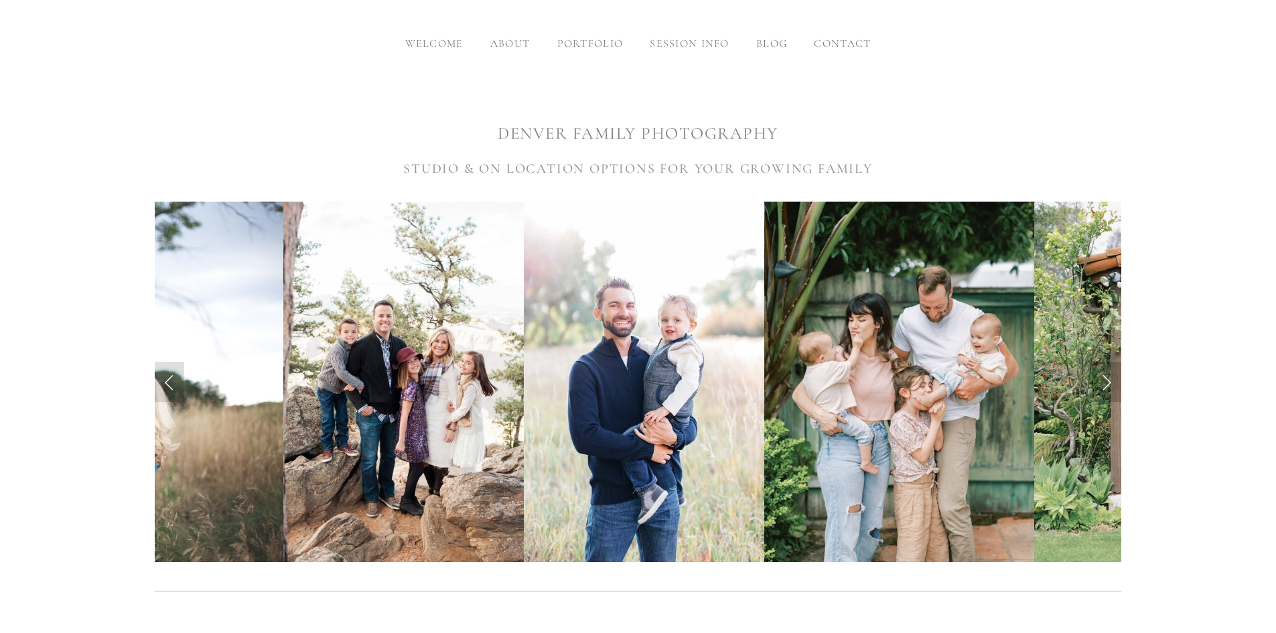
click at [1101, 367] on link "Next Slide" at bounding box center [1106, 382] width 29 height 40
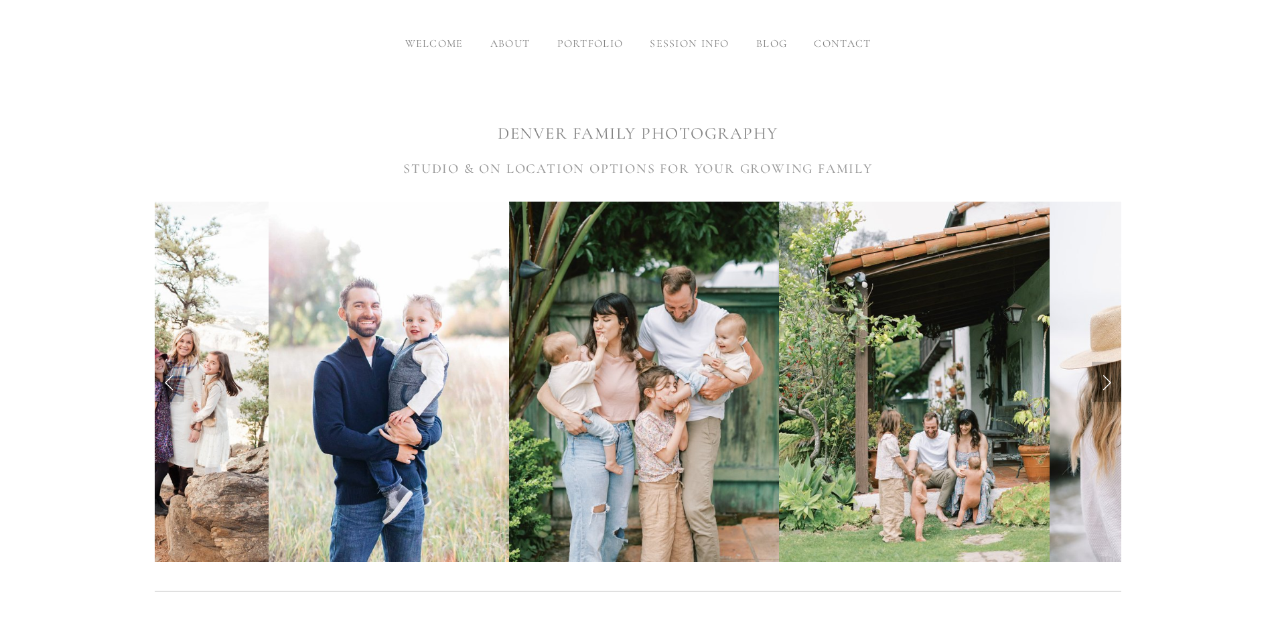
click at [1111, 368] on link "Next Slide" at bounding box center [1106, 382] width 29 height 40
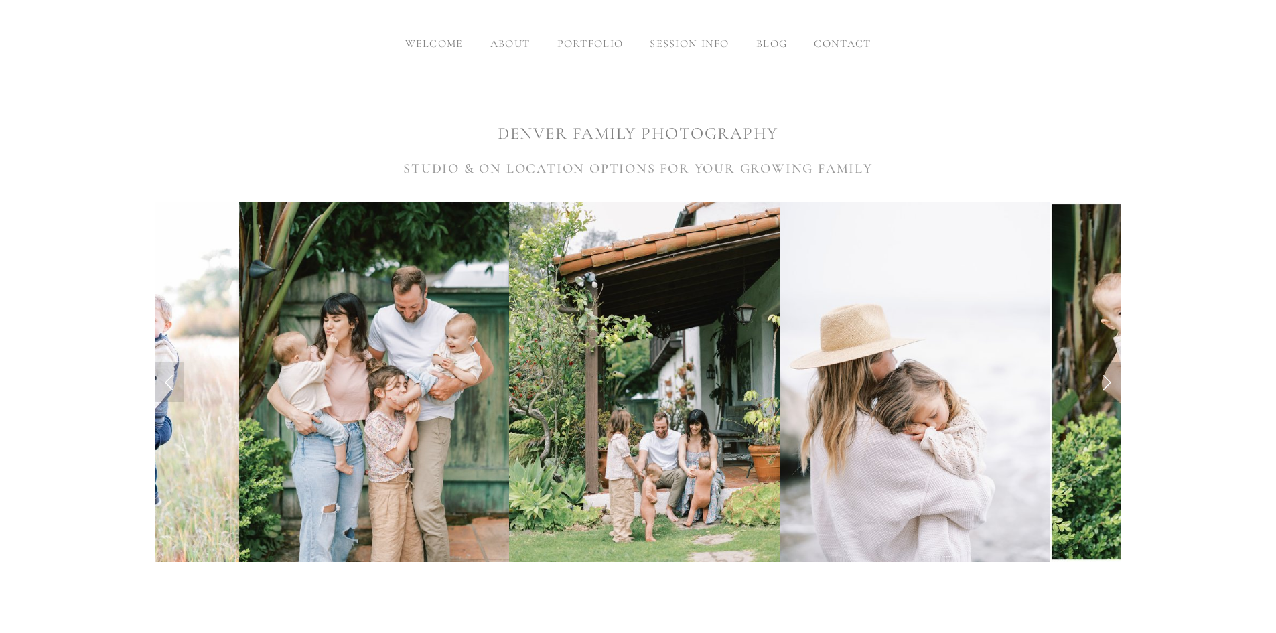
click at [1101, 374] on link "Next Slide" at bounding box center [1106, 382] width 29 height 40
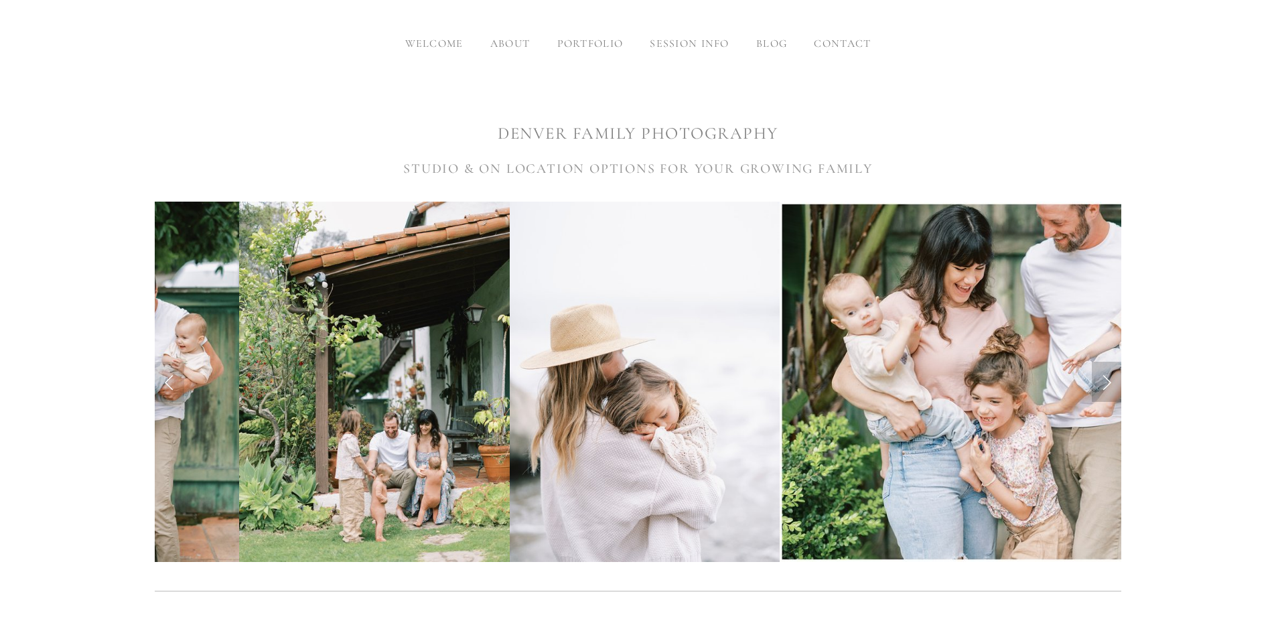
click at [1099, 374] on link "Next Slide" at bounding box center [1106, 382] width 29 height 40
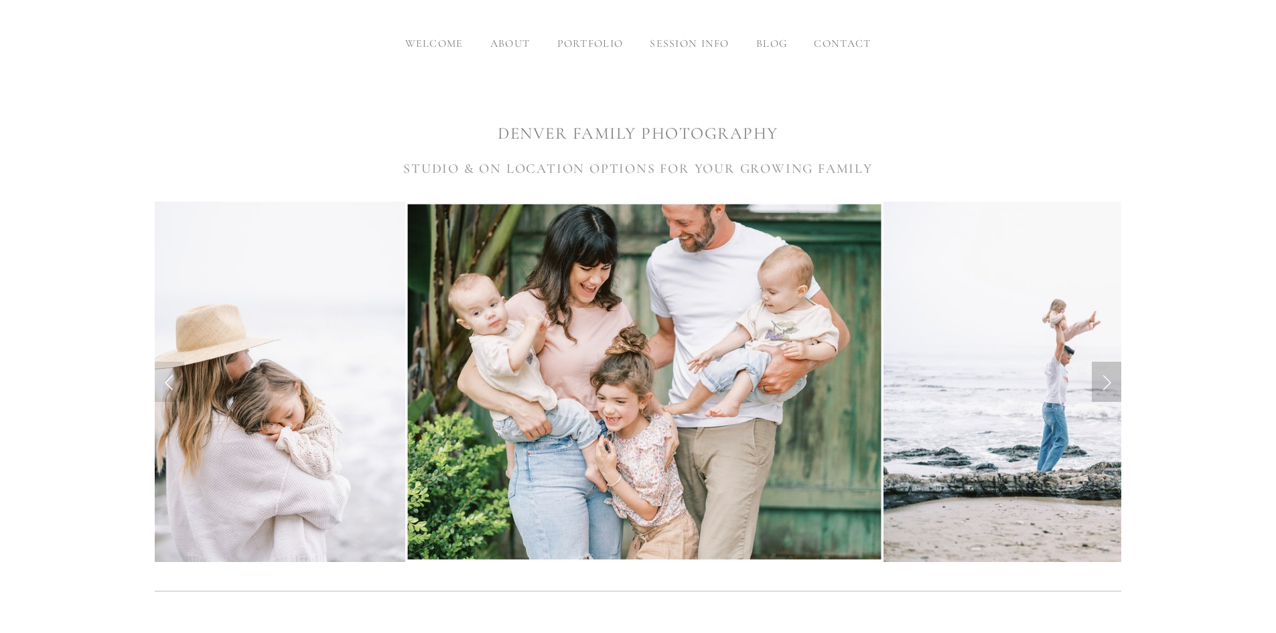
click at [1099, 374] on link "Next Slide" at bounding box center [1106, 382] width 29 height 40
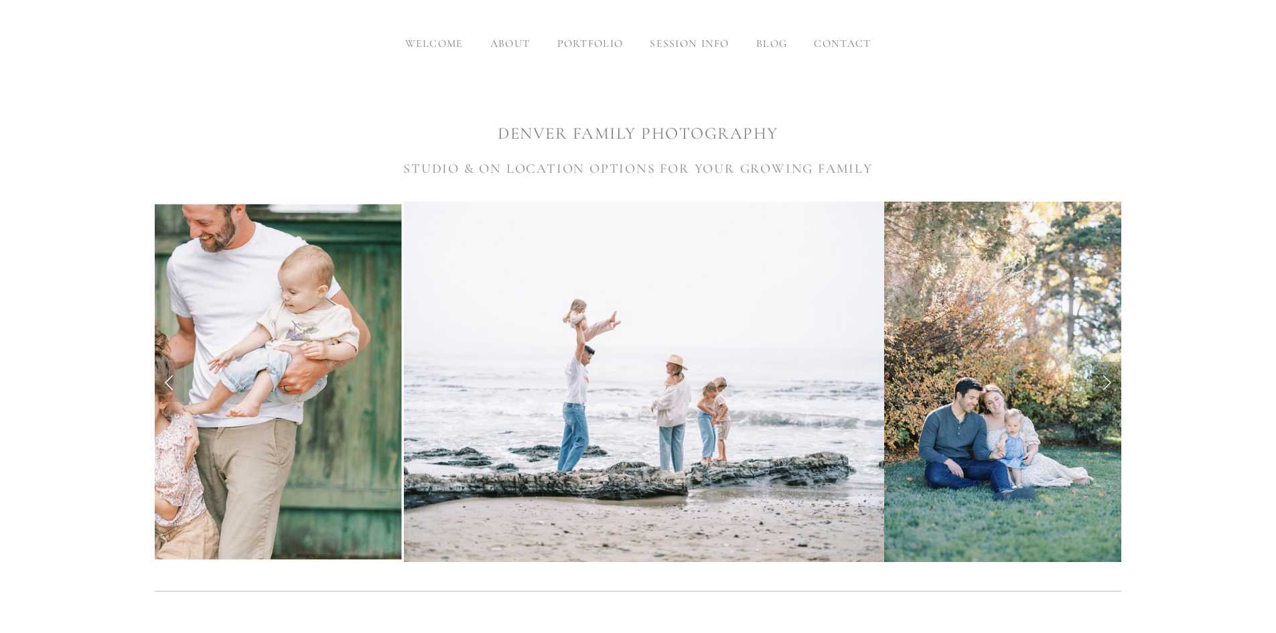
click at [1099, 374] on link "Next Slide" at bounding box center [1106, 382] width 29 height 40
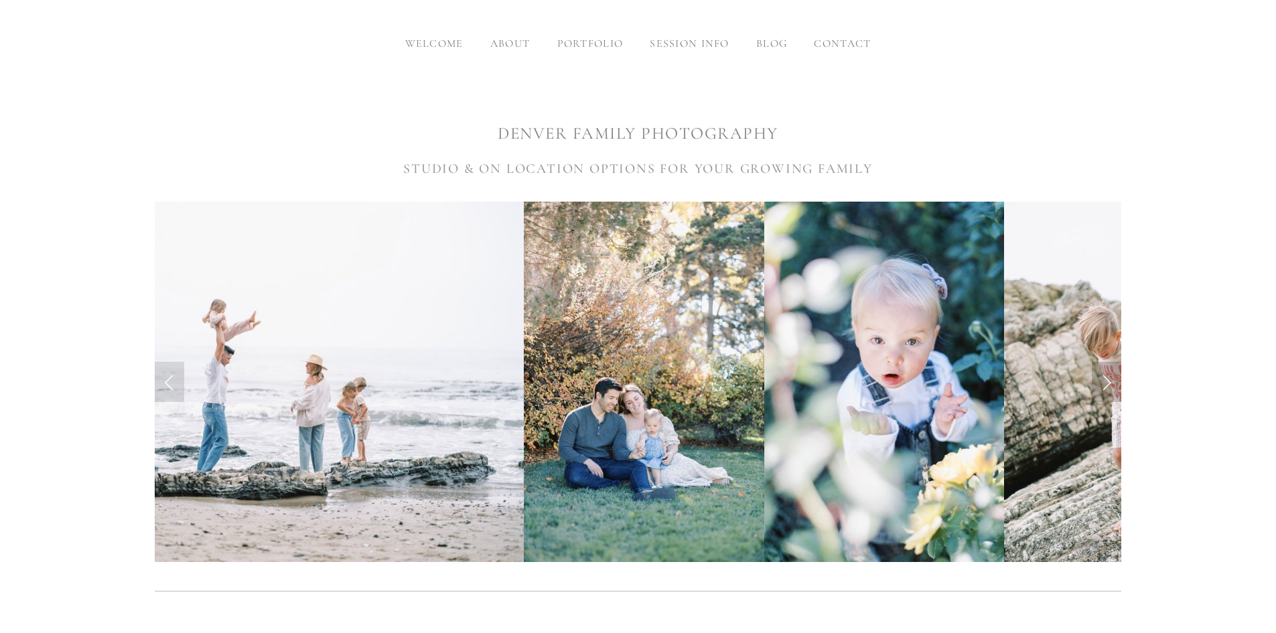
click at [1099, 374] on link "Next Slide" at bounding box center [1106, 382] width 29 height 40
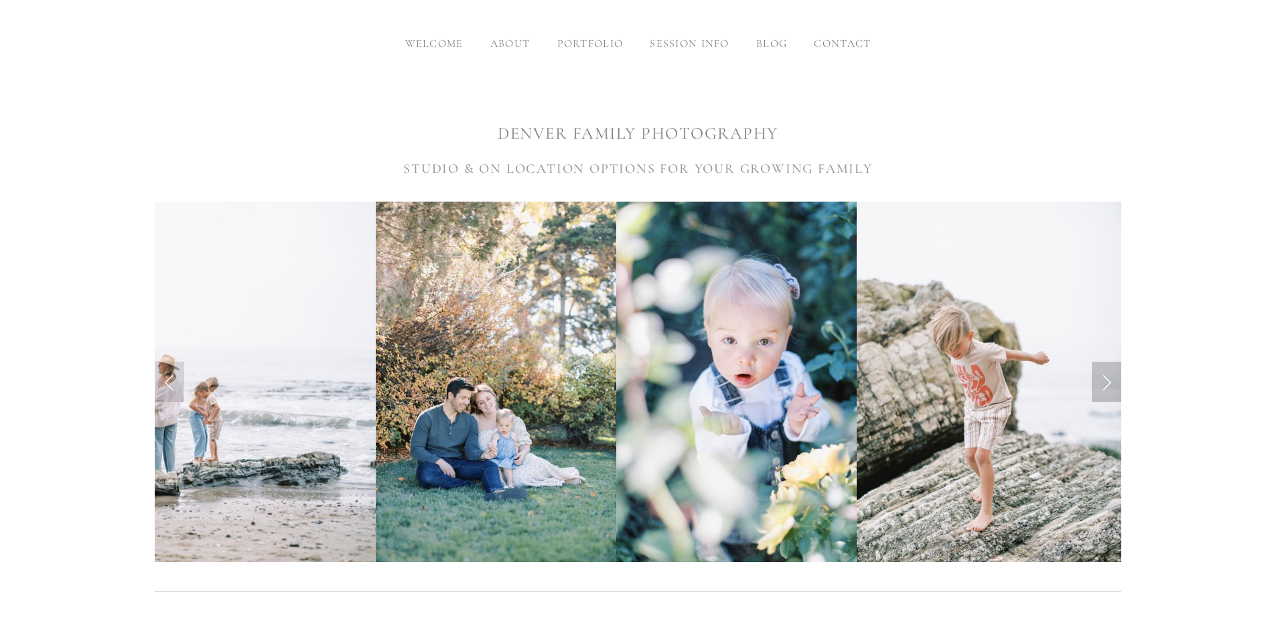
click at [1099, 374] on link "Next Slide" at bounding box center [1106, 382] width 29 height 40
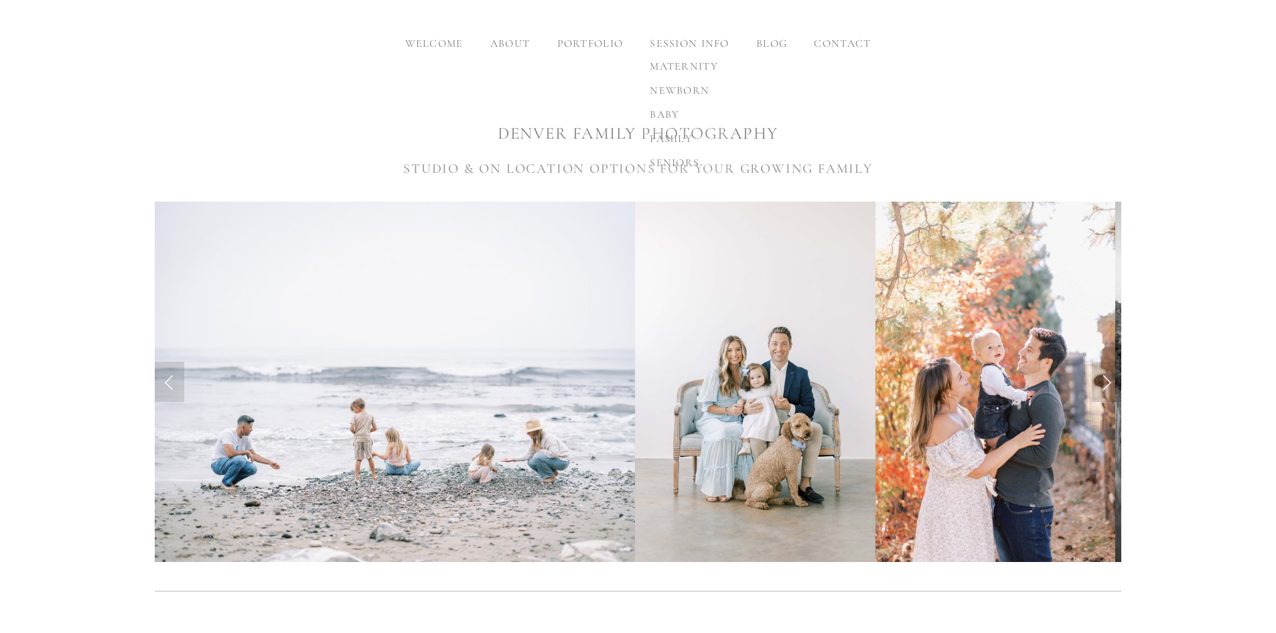
click at [673, 146] on link "family" at bounding box center [684, 139] width 90 height 24
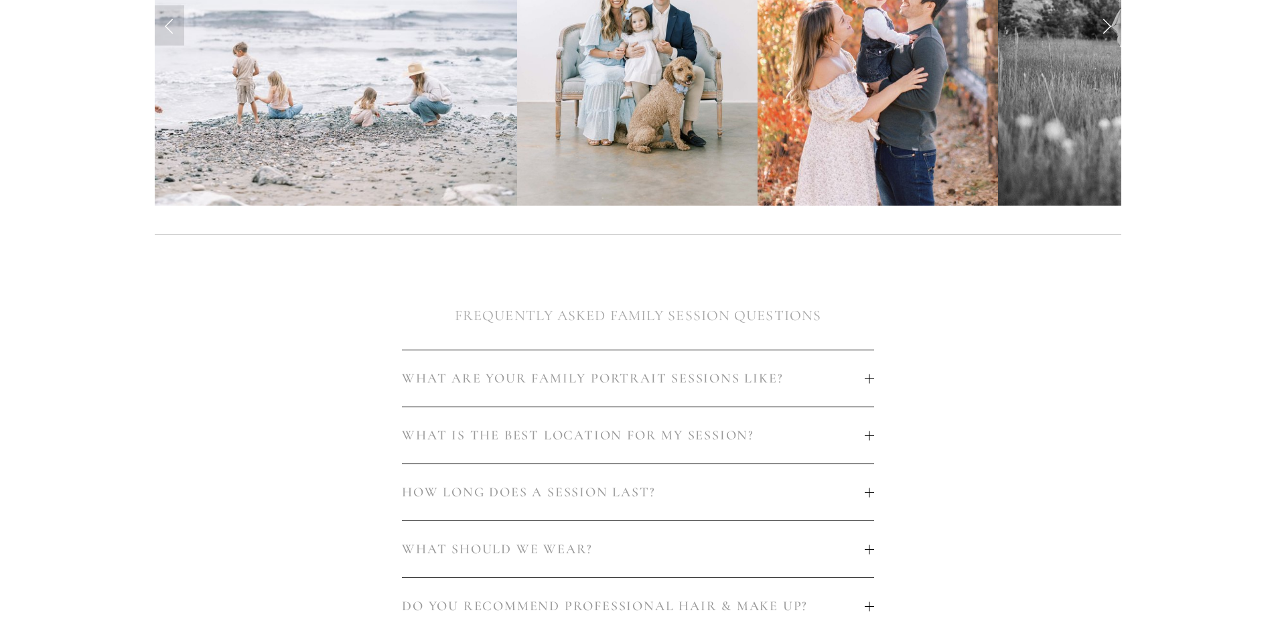
scroll to position [603, 0]
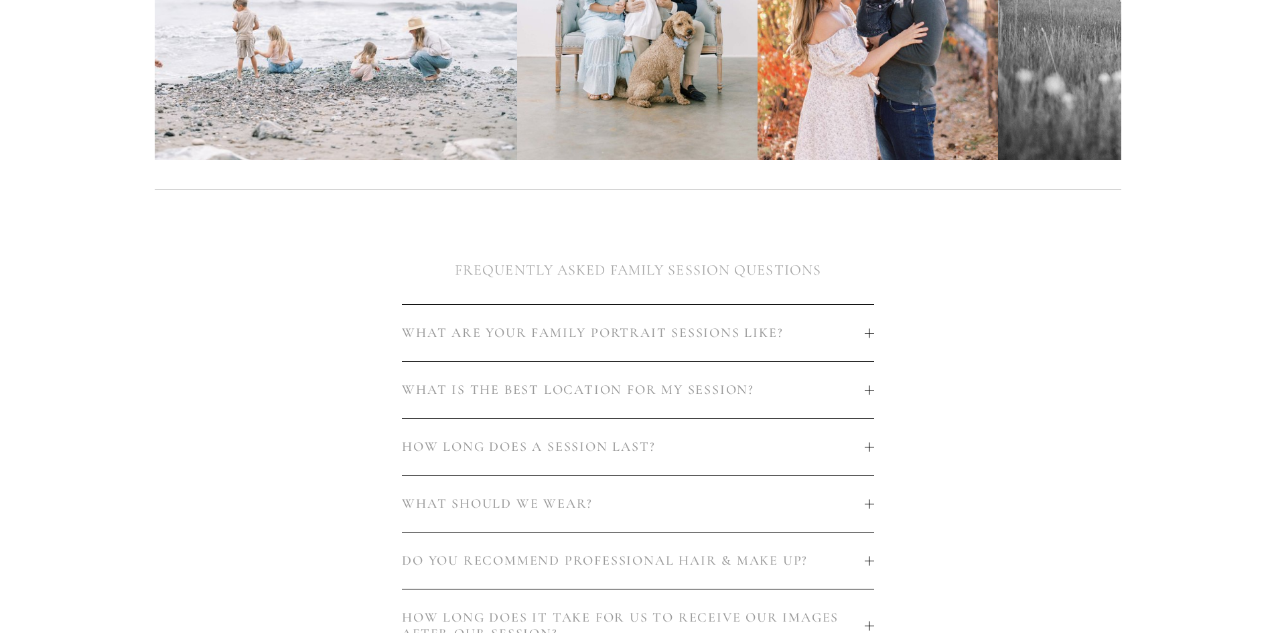
click at [866, 328] on div at bounding box center [869, 332] width 9 height 9
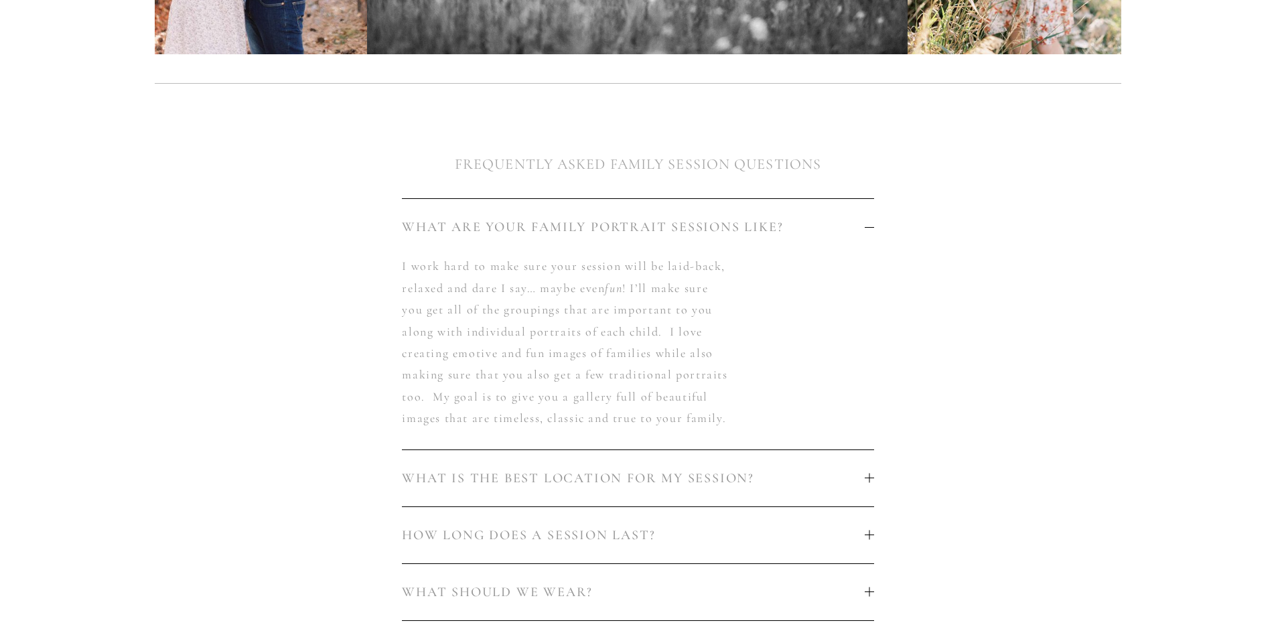
scroll to position [737, 0]
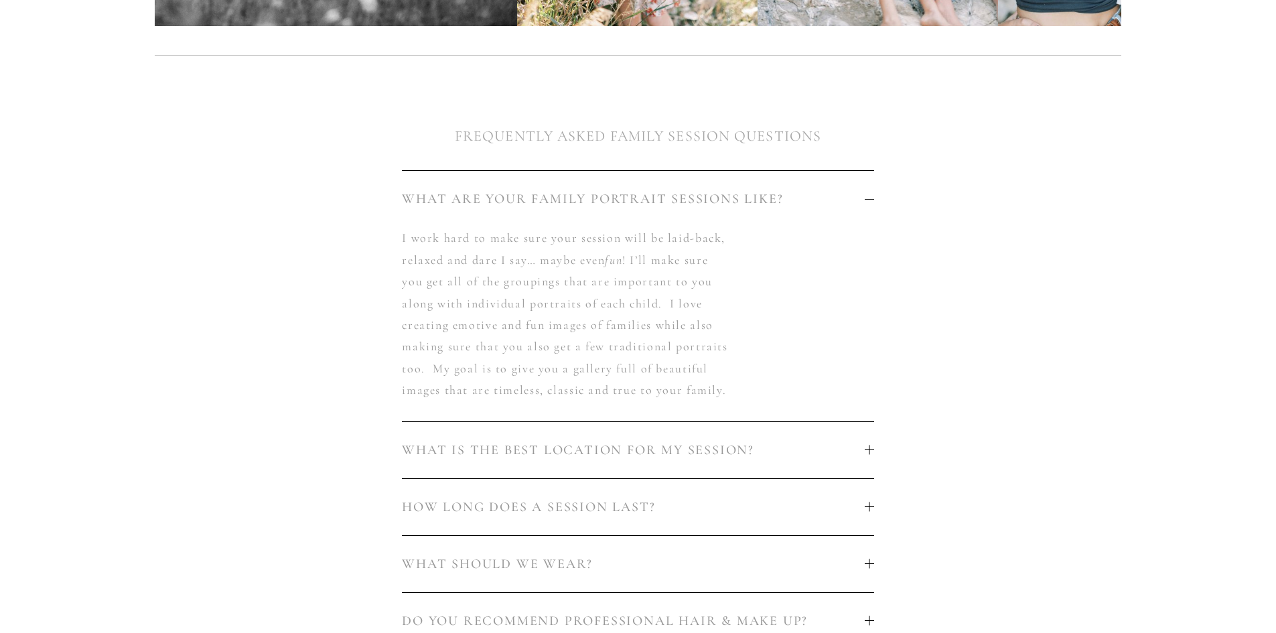
click at [870, 445] on div at bounding box center [869, 449] width 1 height 9
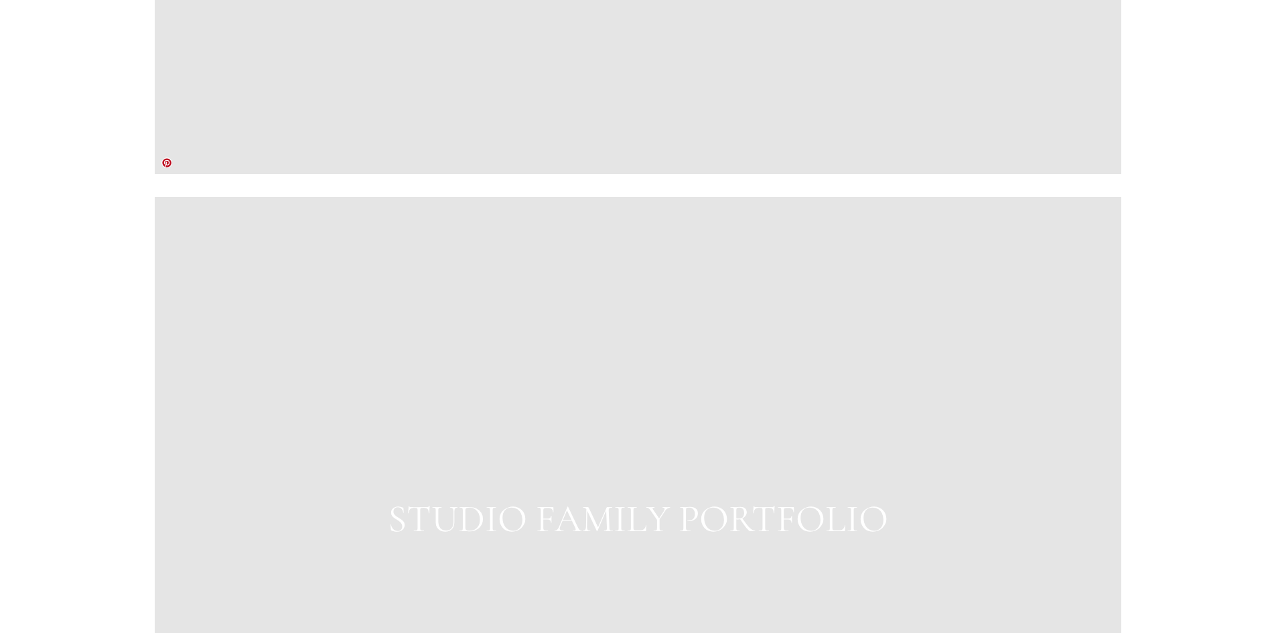
scroll to position [1619, 0]
